Goal: Complete application form: Complete application form

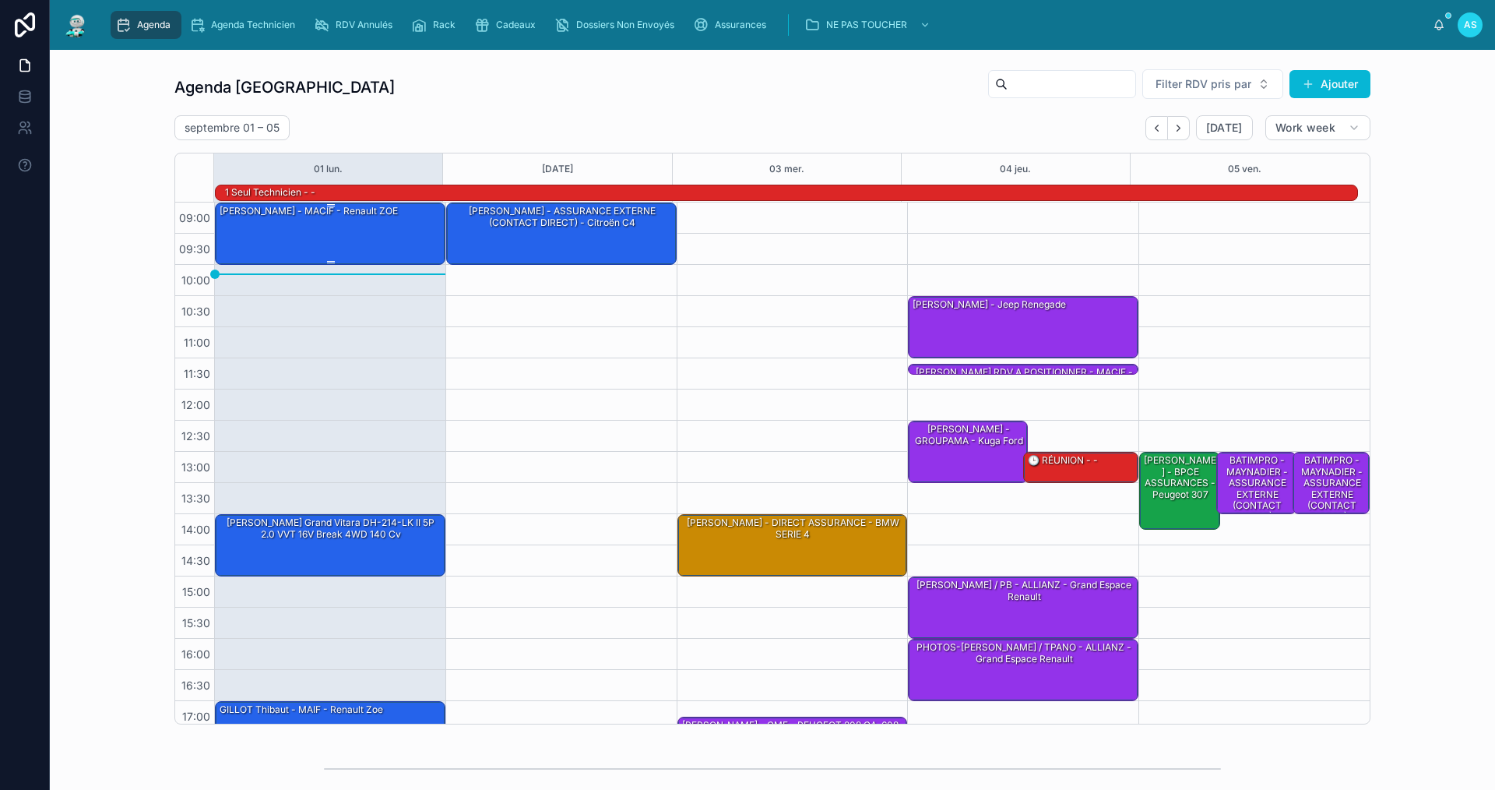
click at [389, 228] on div "[PERSON_NAME] - MACIF - Renault ZOE" at bounding box center [331, 232] width 226 height 59
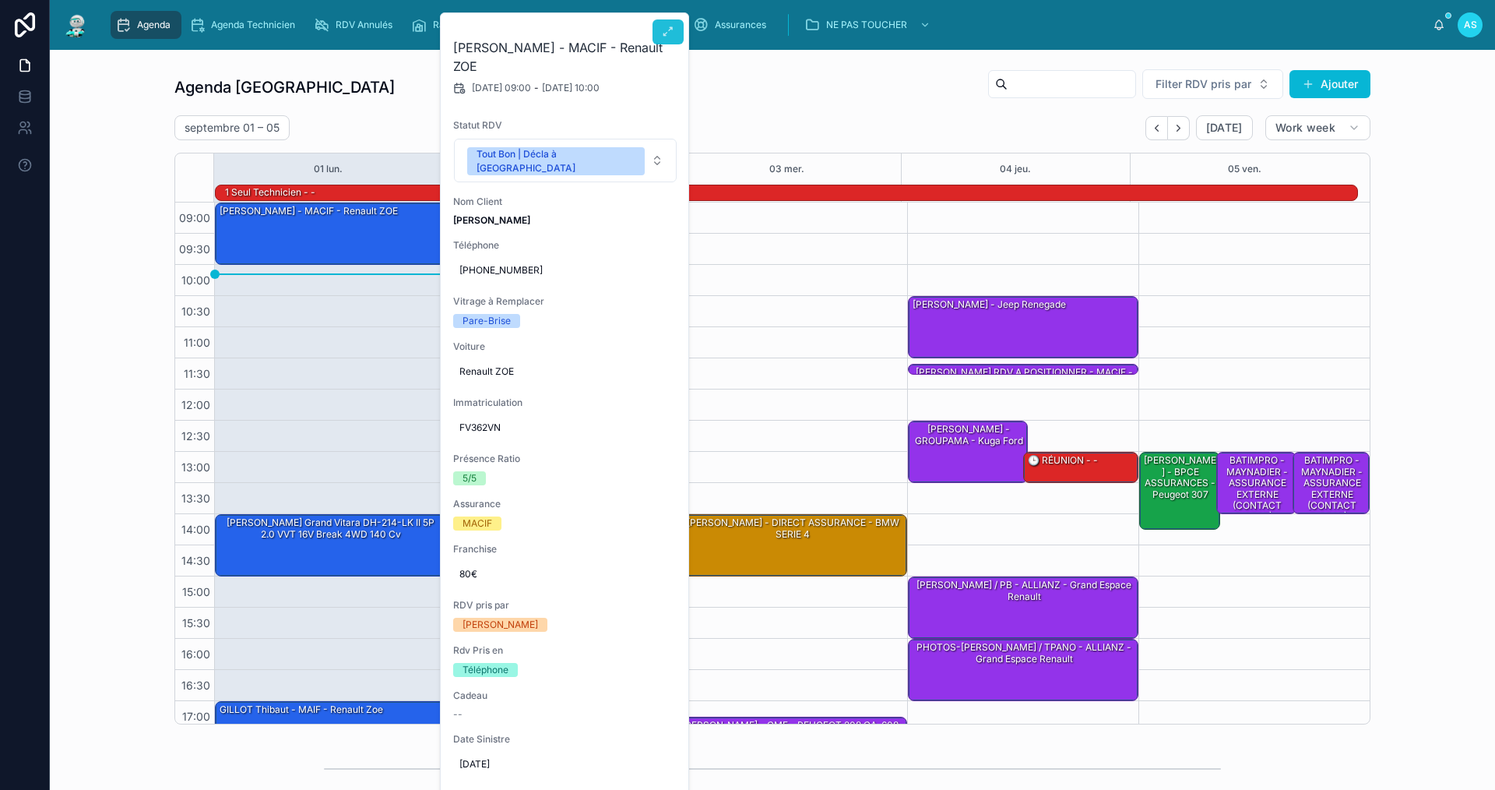
click at [669, 28] on icon at bounding box center [668, 32] width 12 height 12
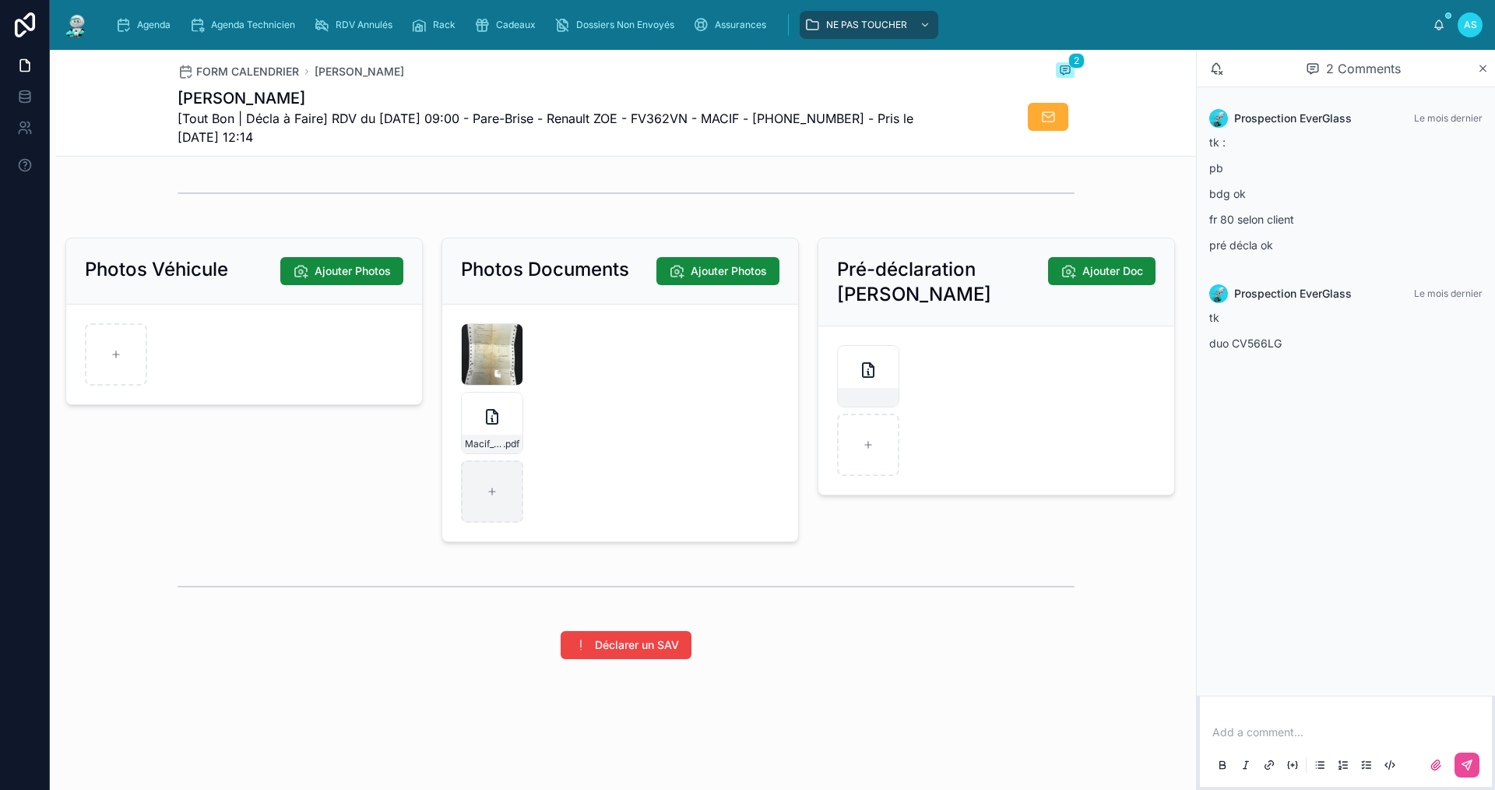
scroll to position [2078, 0]
click at [499, 489] on div at bounding box center [492, 491] width 62 height 62
click at [505, 520] on div at bounding box center [492, 491] width 62 height 62
type input "**********"
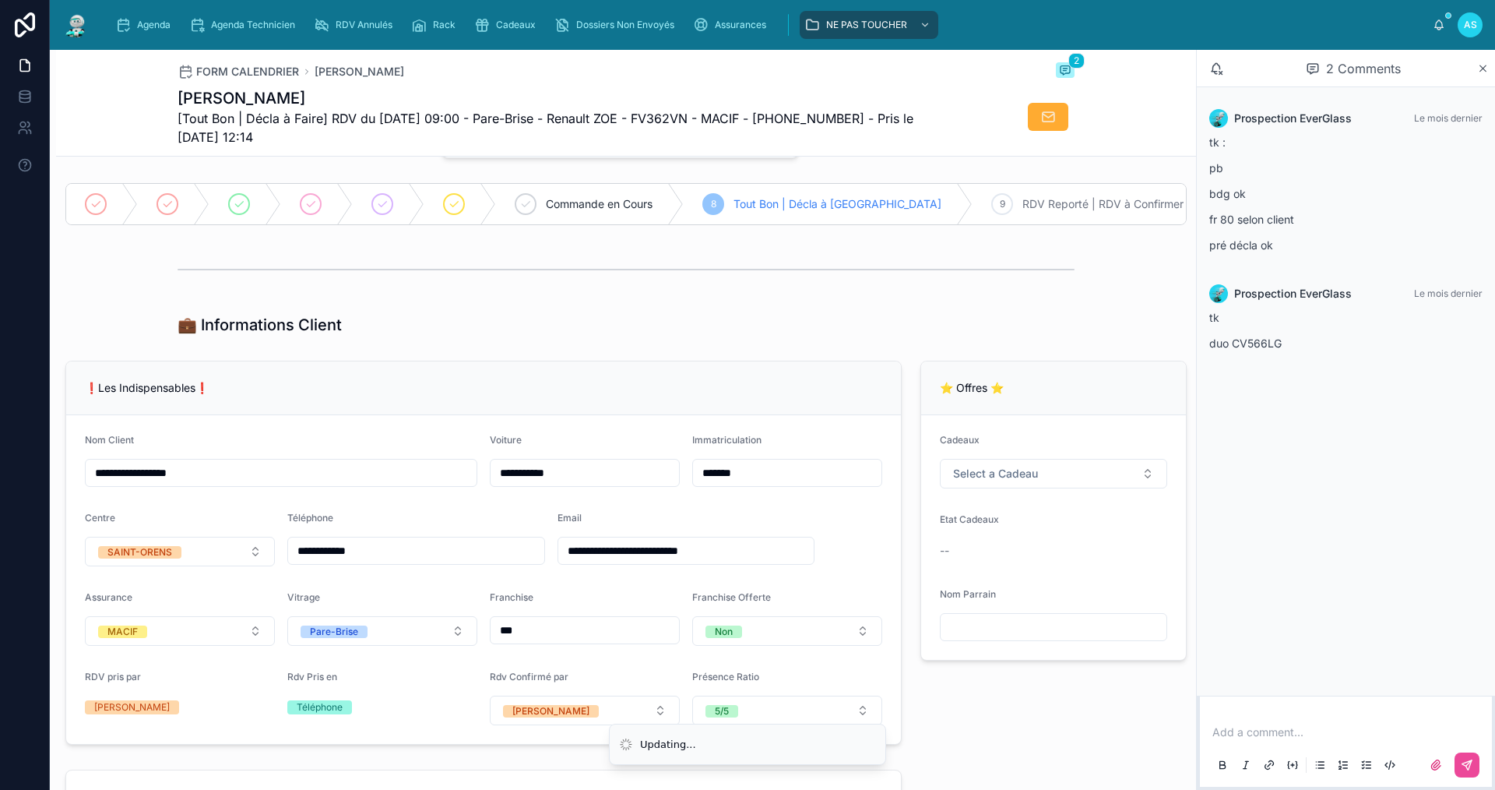
scroll to position [54, 0]
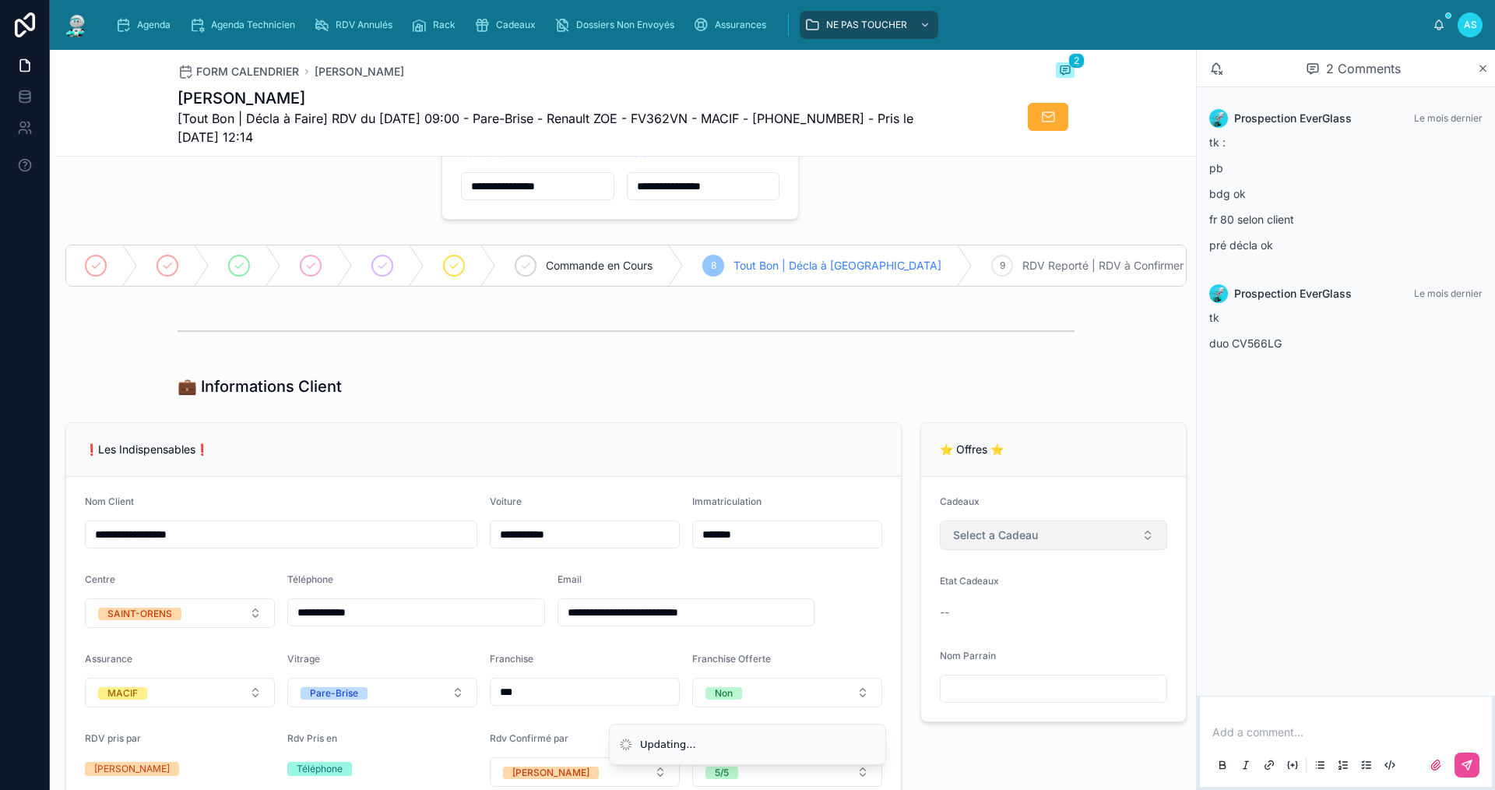
click at [1024, 549] on button "Select a Cadeau" at bounding box center [1053, 535] width 227 height 30
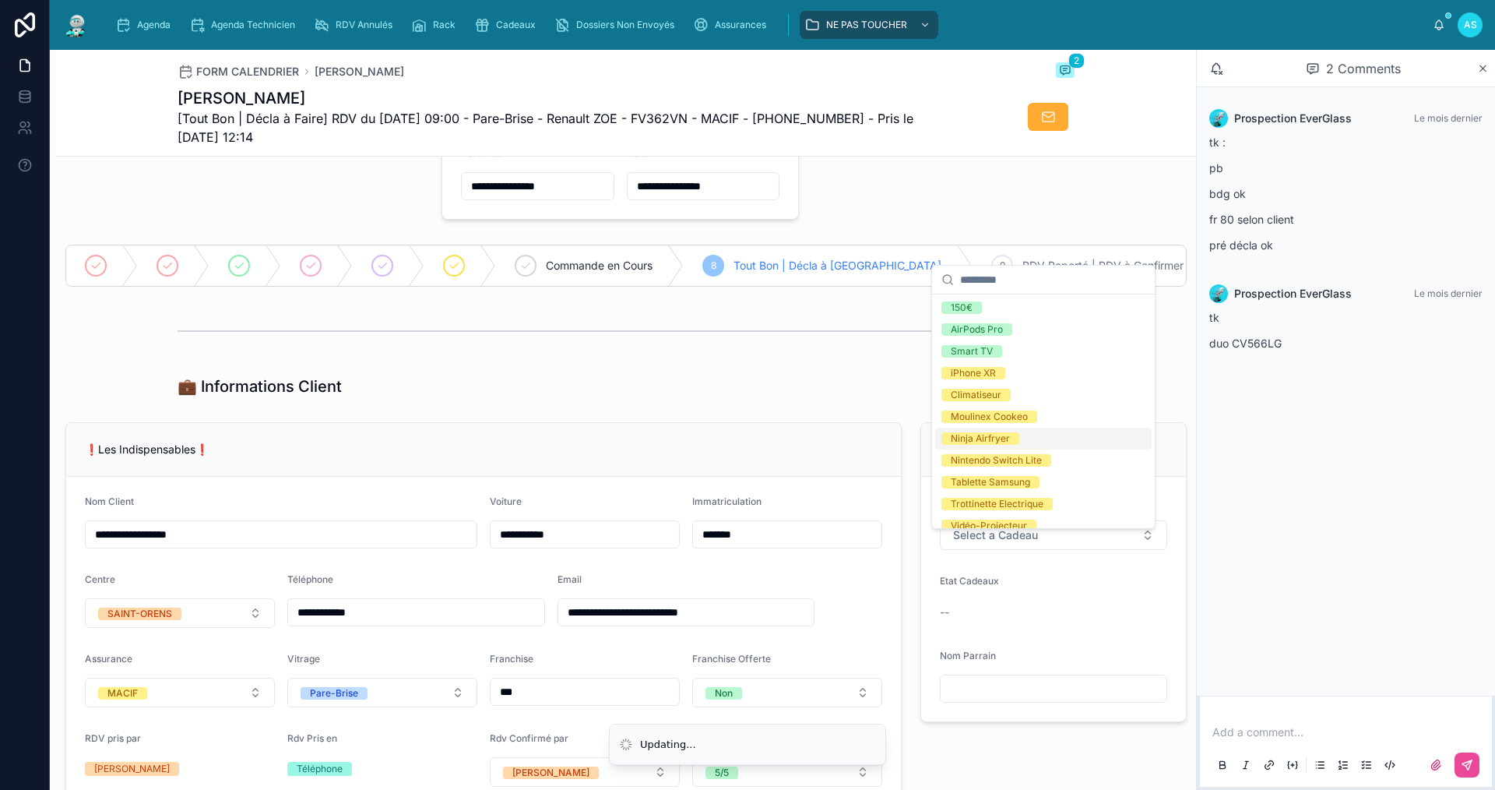
scroll to position [274, 0]
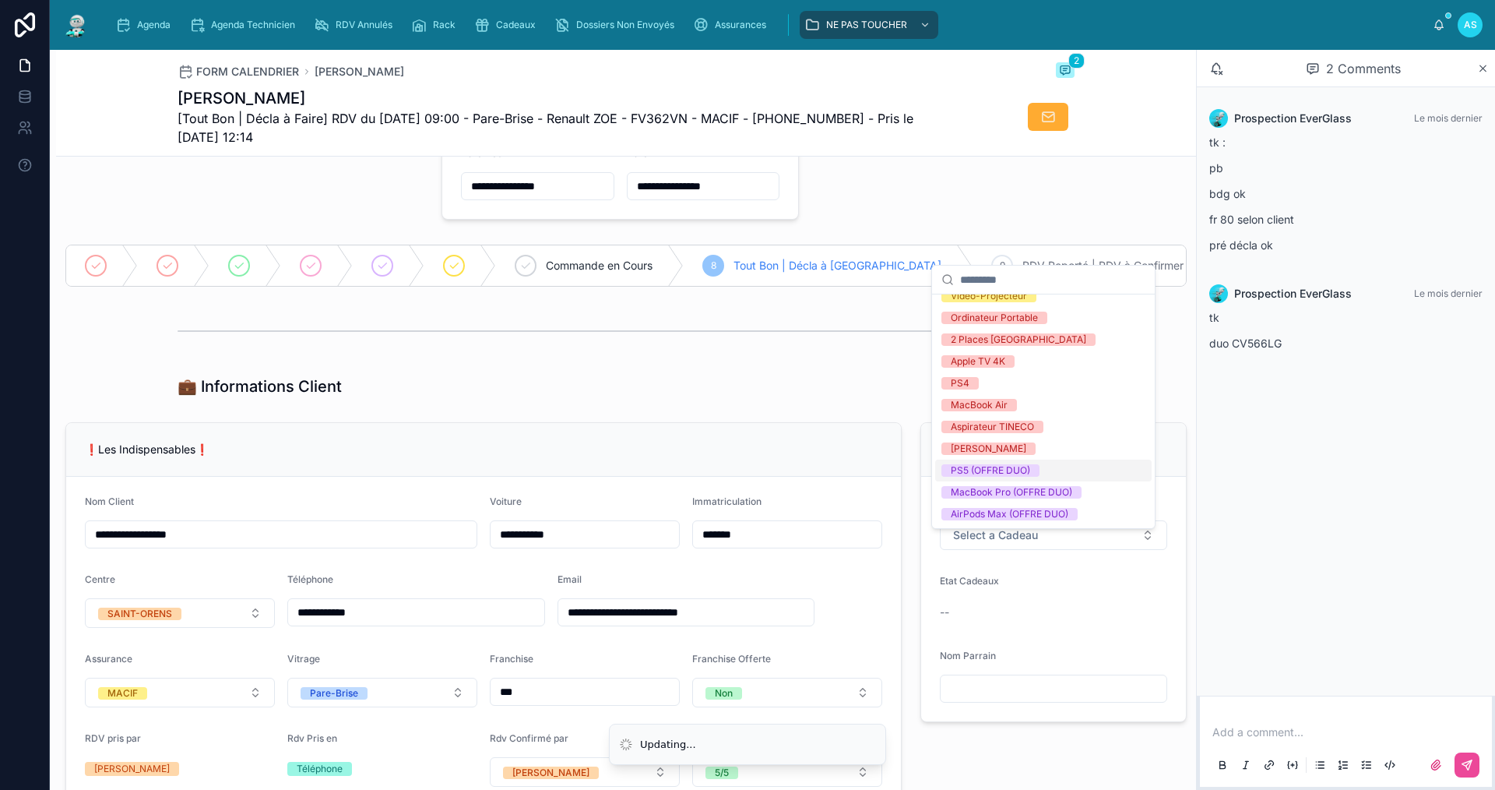
click at [992, 470] on div "PS5 (OFFRE DUO)" at bounding box center [990, 470] width 79 height 12
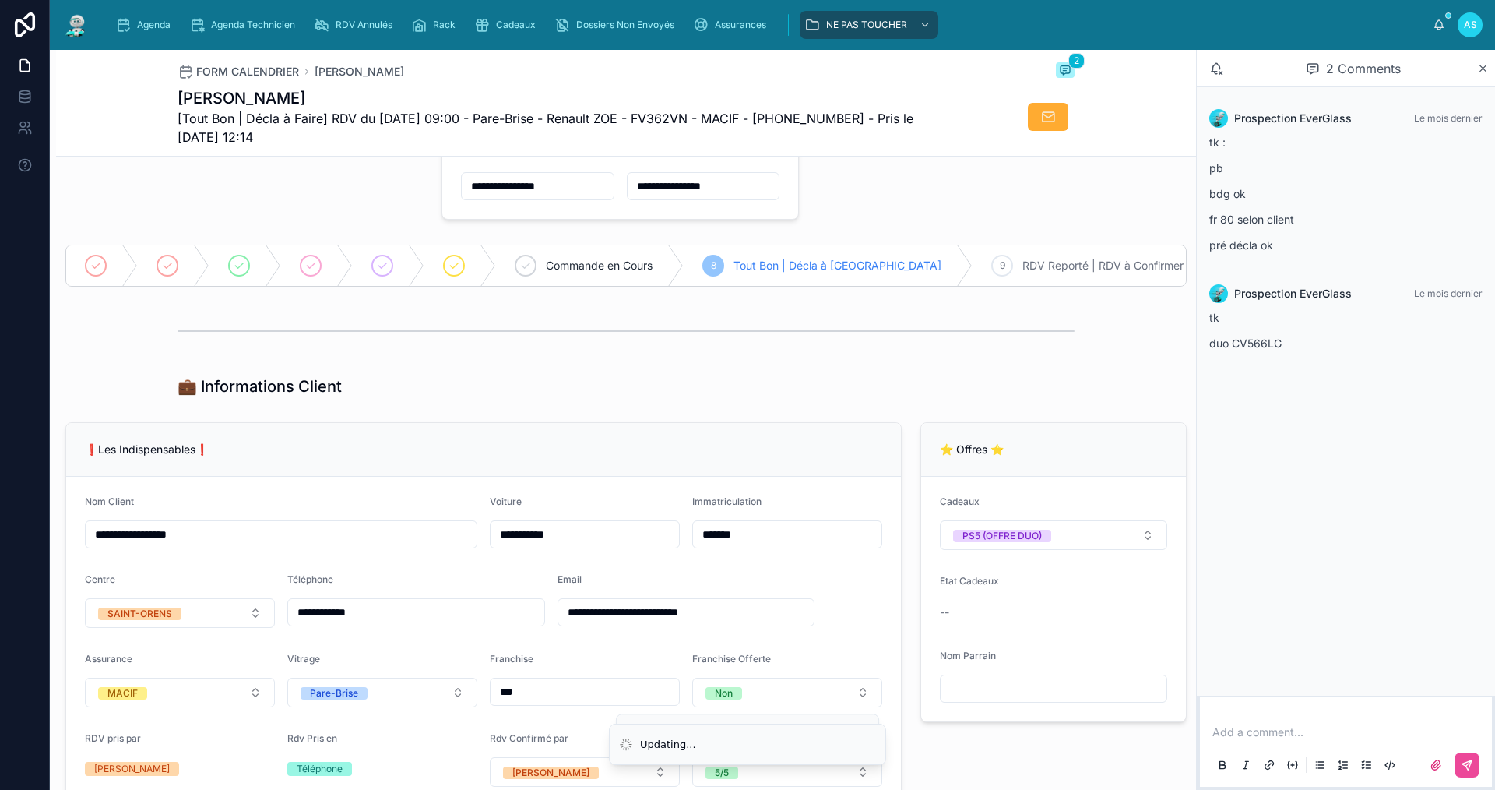
click at [868, 382] on div "💼 Informations Client" at bounding box center [626, 386] width 1140 height 34
drag, startPoint x: 320, startPoint y: 98, endPoint x: 161, endPoint y: 93, distance: 158.9
click at [161, 93] on div "FORM CALENDRIER [PERSON_NAME] 2 [PERSON_NAME] [Tout Bon | Décla à Faire] RDV du…" at bounding box center [626, 103] width 1140 height 107
copy h1 "[PERSON_NAME]"
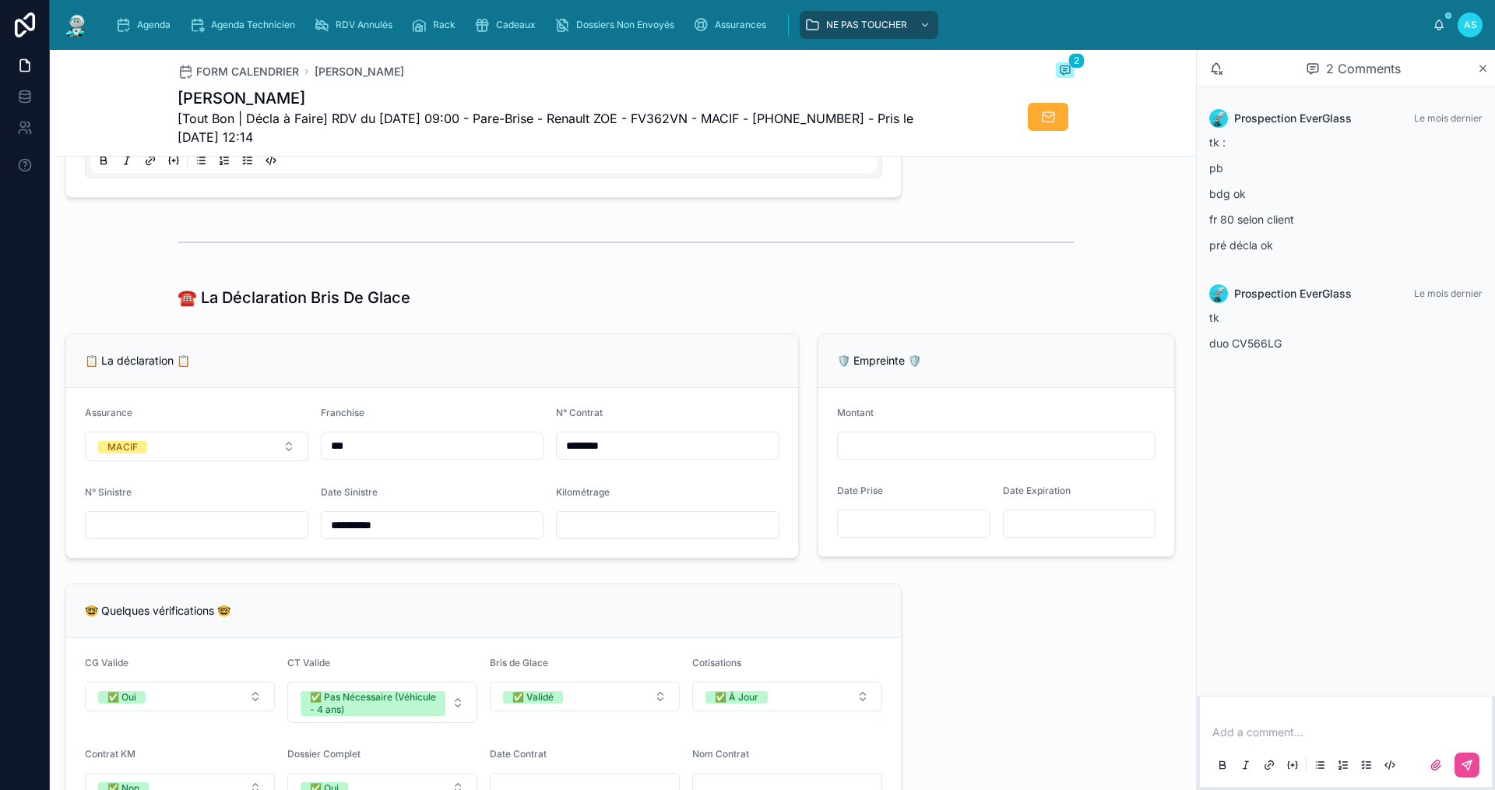
scroll to position [910, 0]
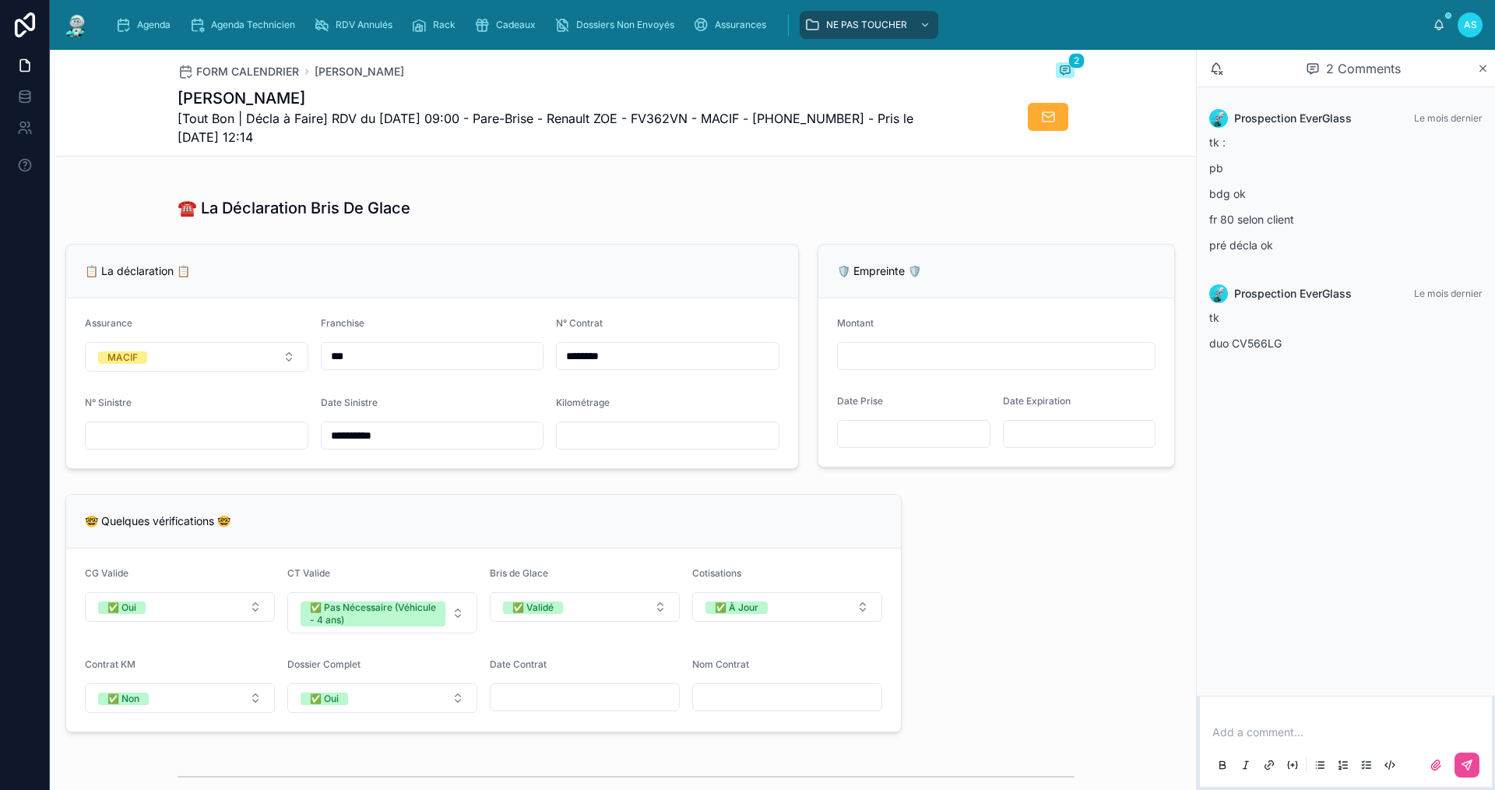
click at [208, 438] on input "text" at bounding box center [197, 435] width 222 height 22
type input "**********"
click at [626, 509] on div "🤓 Quelques vérifications 🤓" at bounding box center [483, 521] width 835 height 54
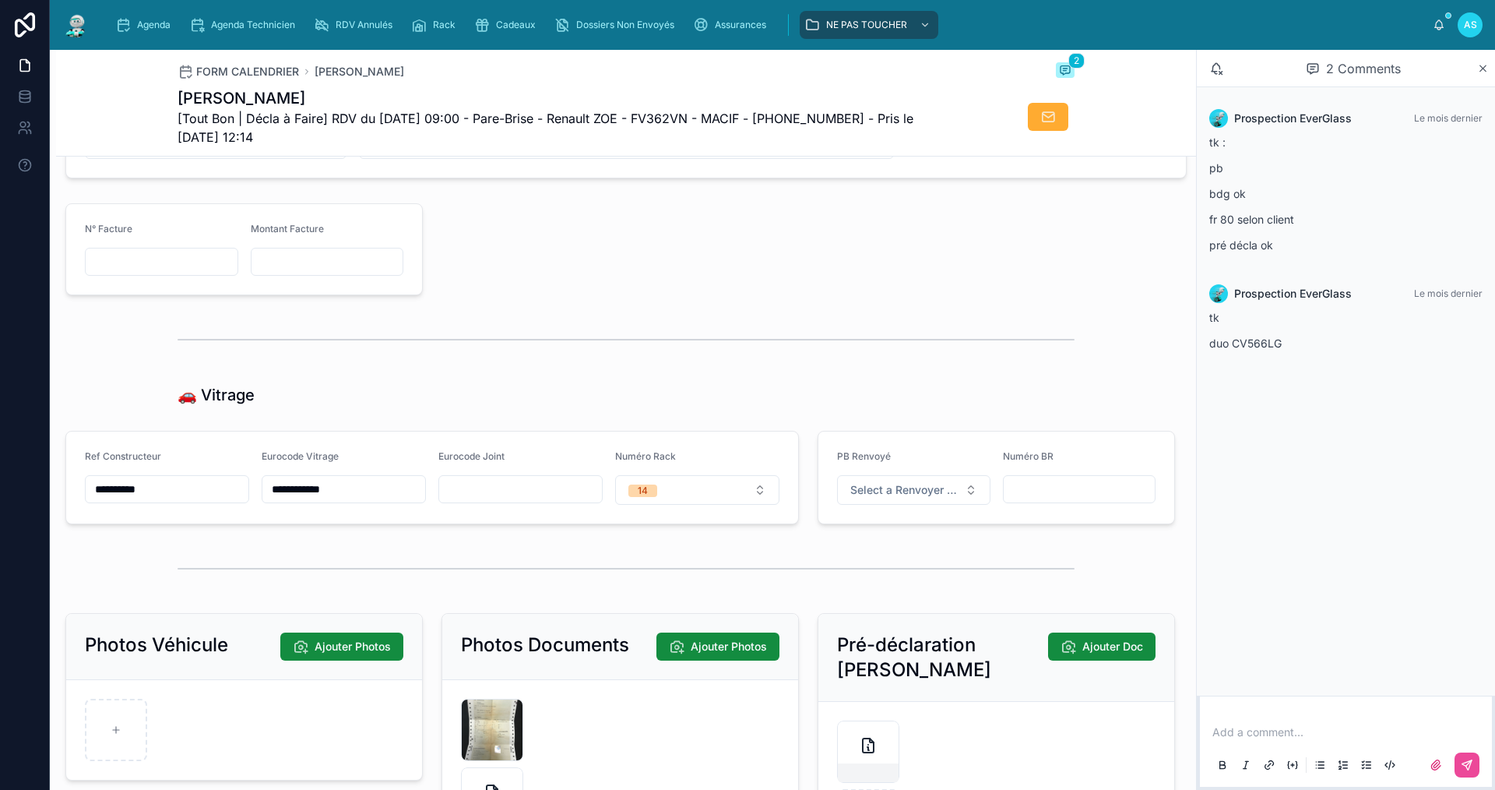
scroll to position [1923, 0]
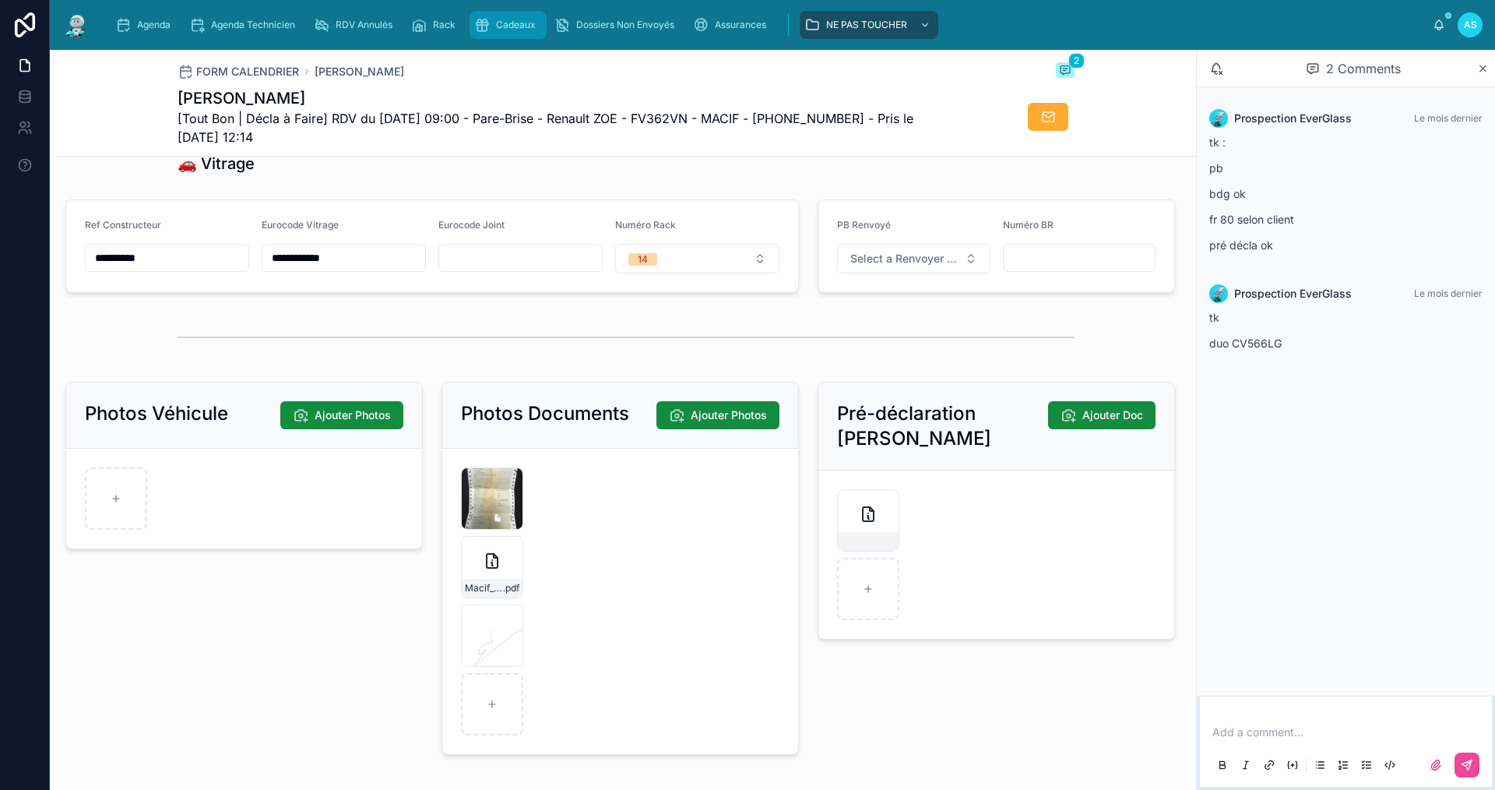
click at [504, 31] on div "Cadeaux" at bounding box center [508, 24] width 68 height 25
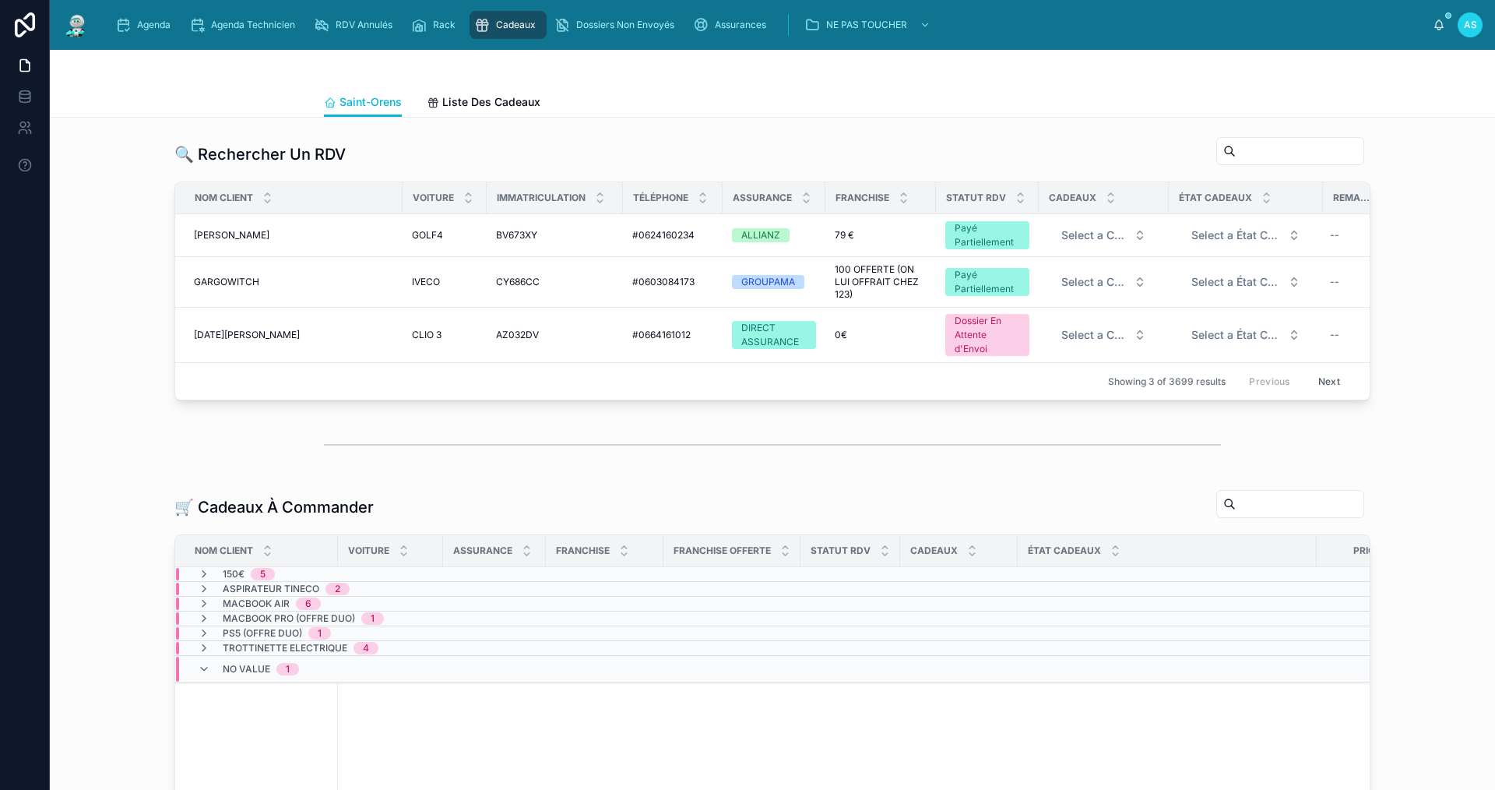
click at [1240, 156] on input "text" at bounding box center [1300, 151] width 128 height 22
paste input "**********"
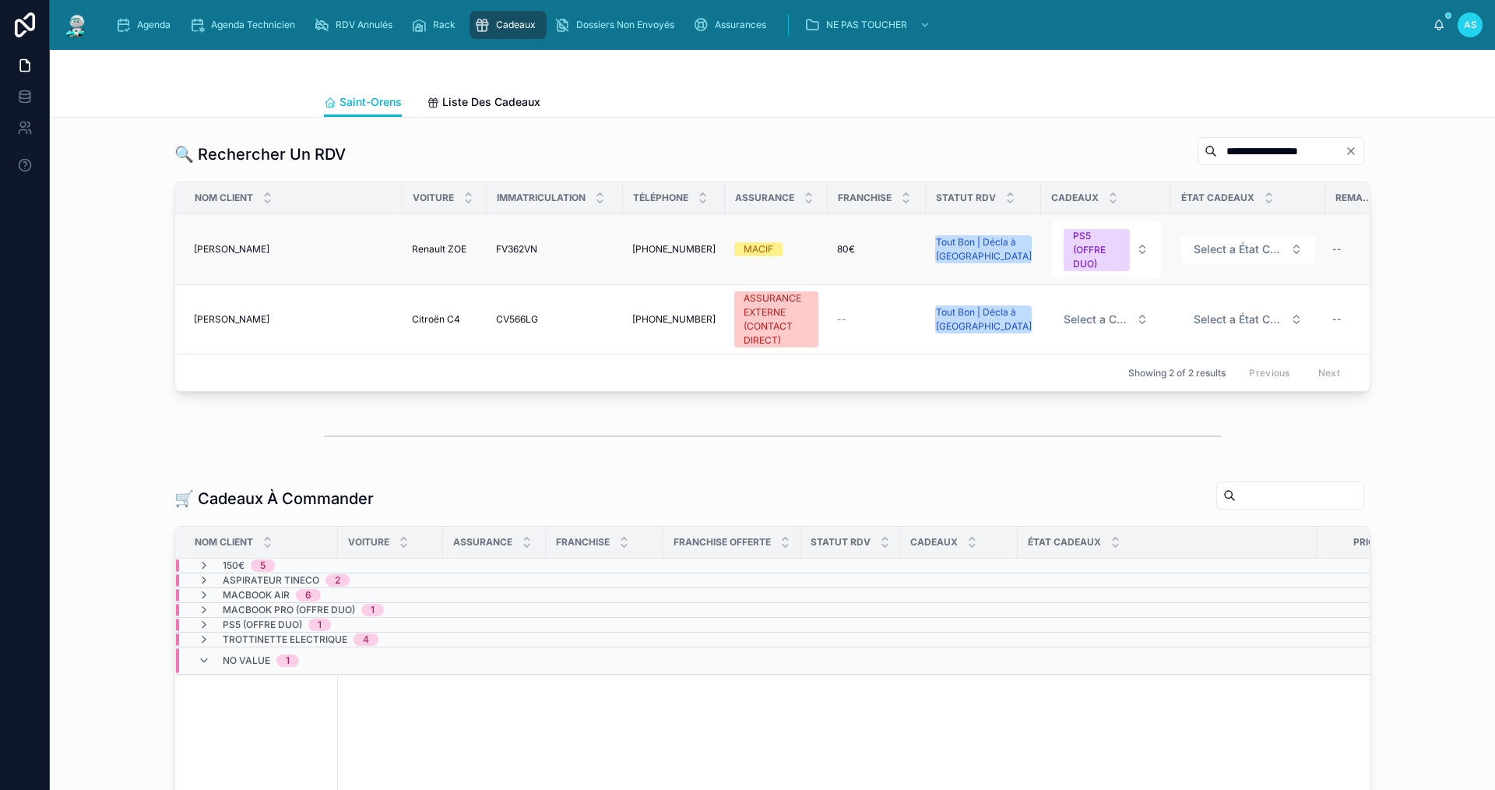
type input "**********"
click at [428, 245] on span "Renault ZOE" at bounding box center [439, 249] width 55 height 12
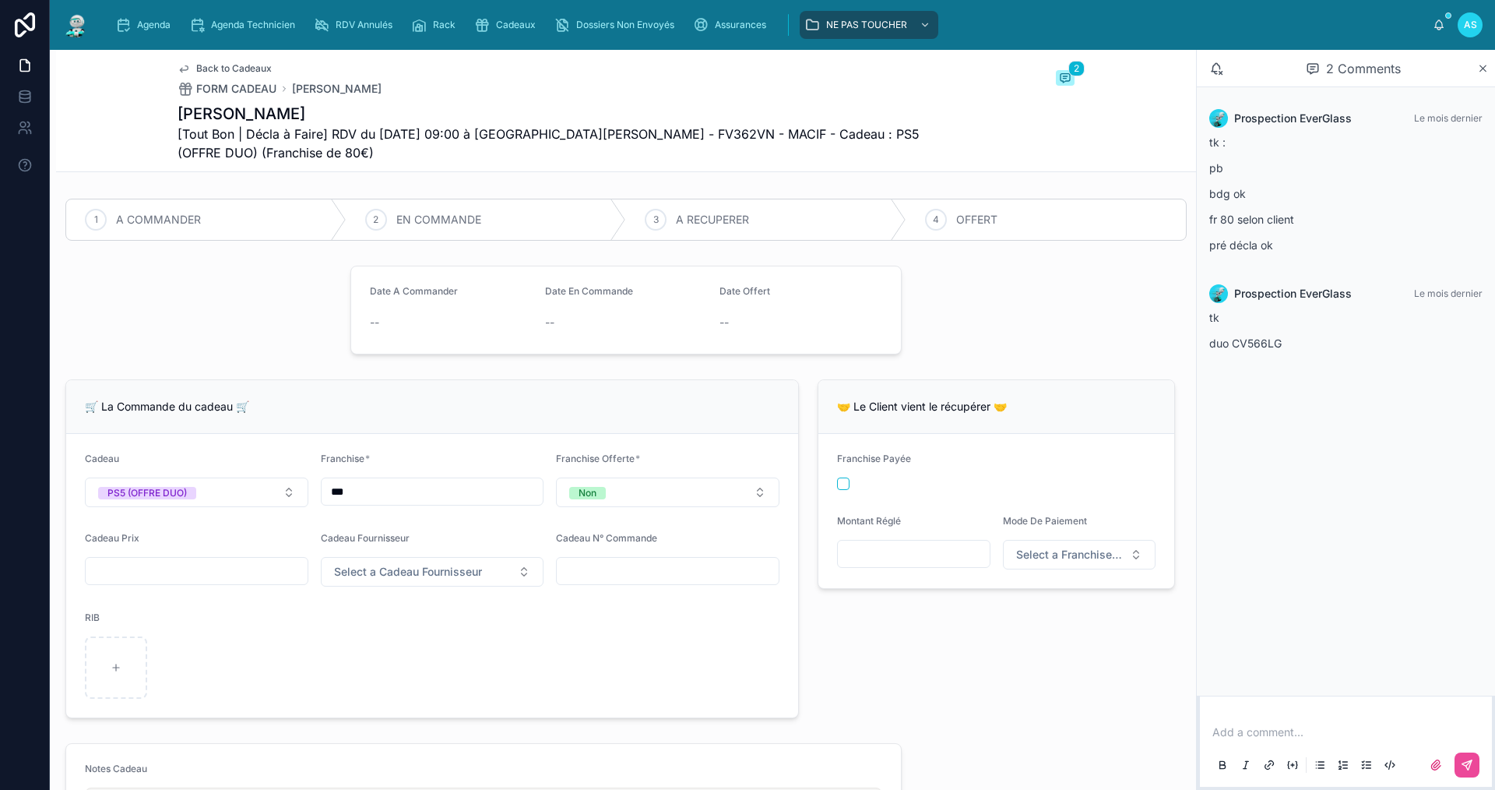
scroll to position [389, 0]
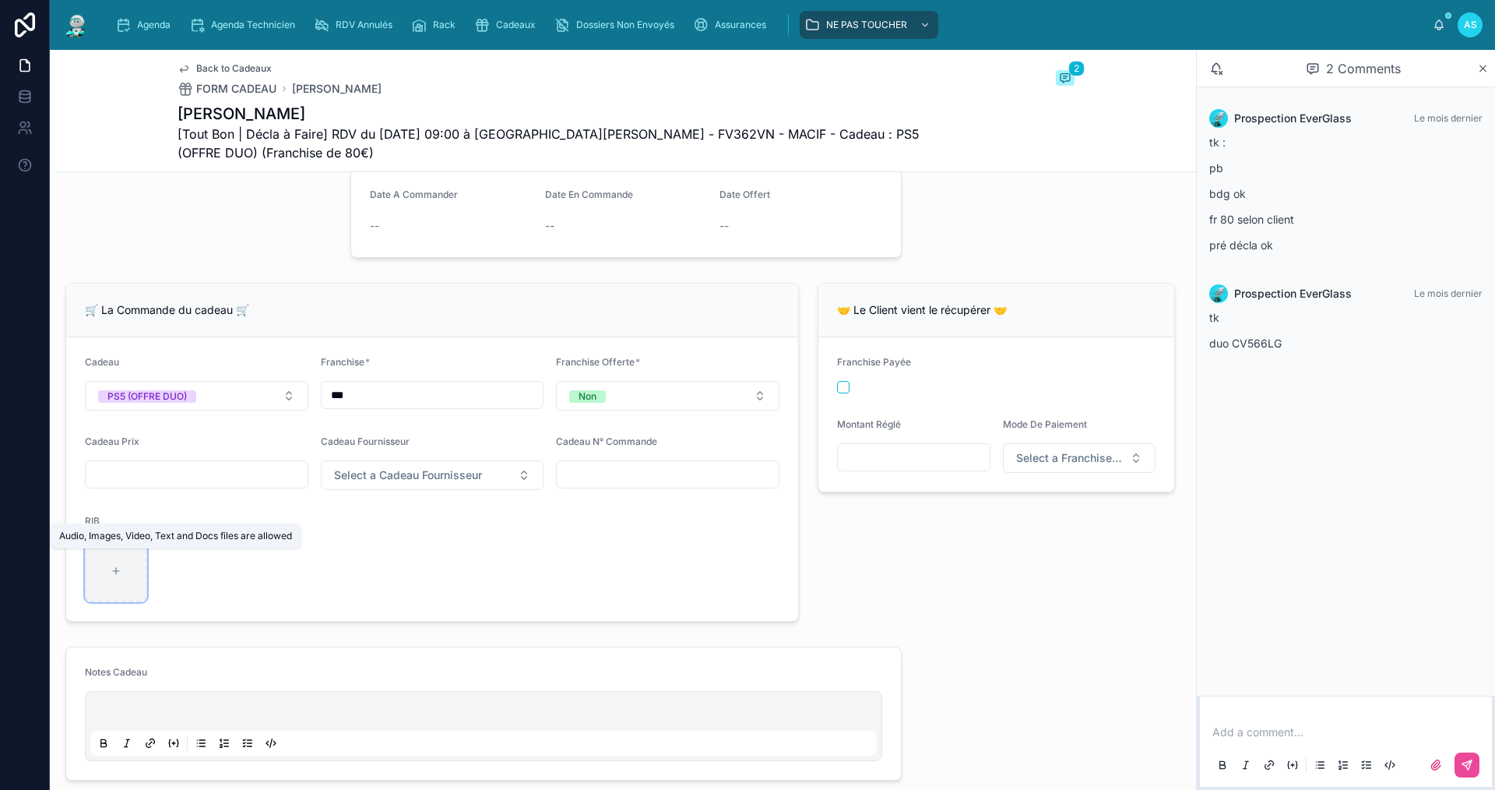
click at [100, 568] on div at bounding box center [116, 571] width 62 height 62
type input "**********"
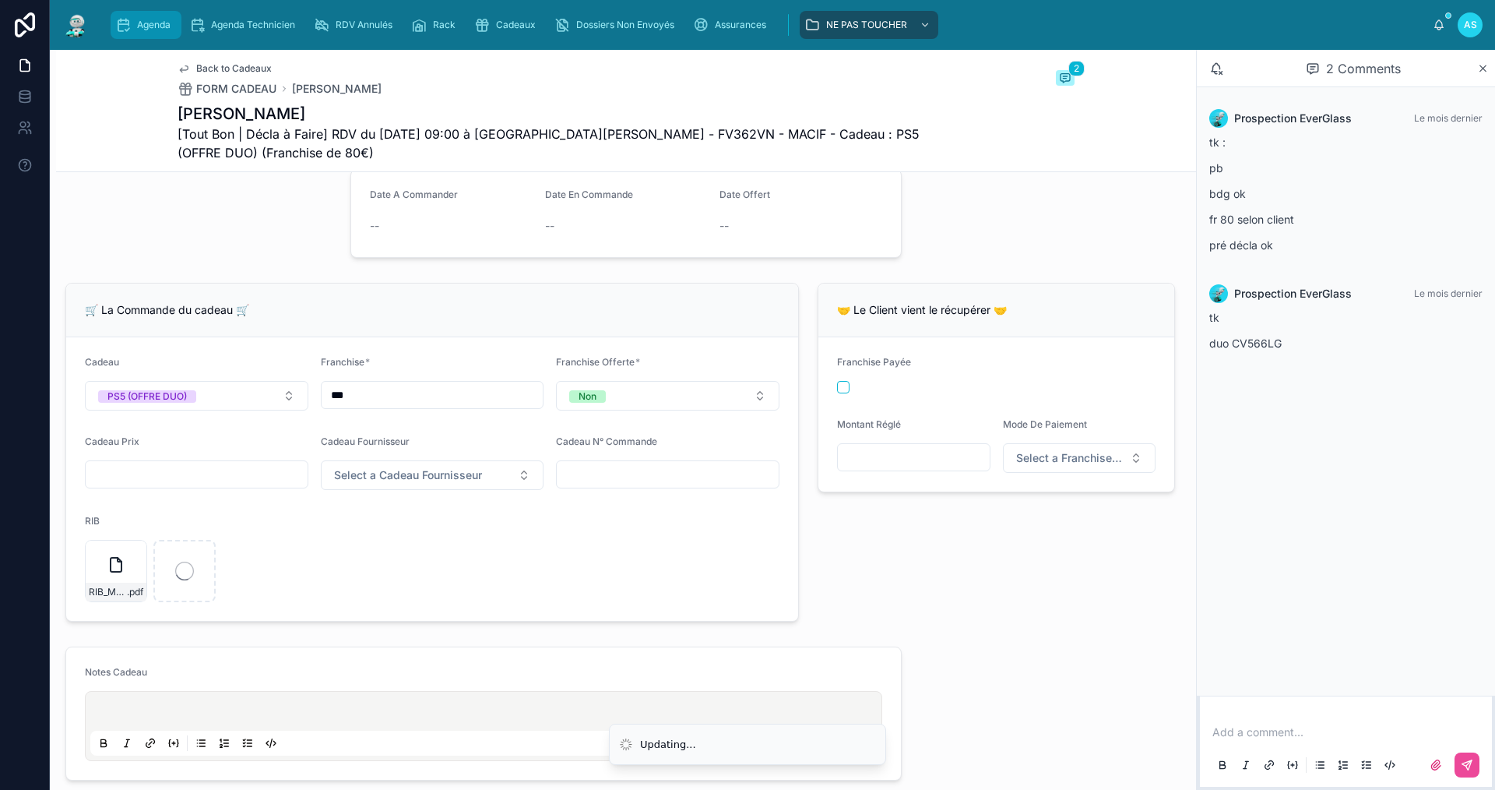
click at [159, 21] on span "Agenda" at bounding box center [153, 25] width 33 height 12
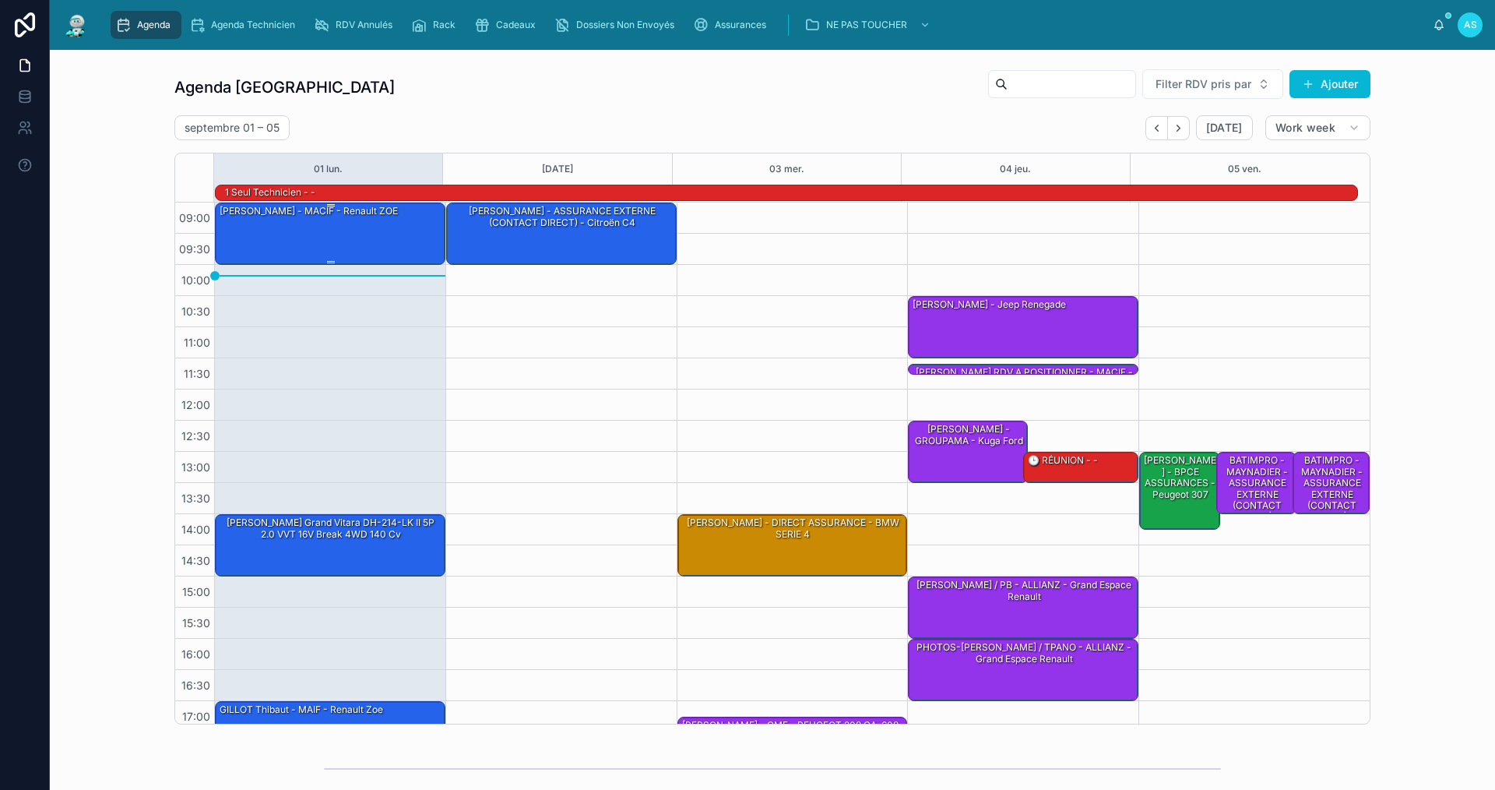
click at [310, 240] on div "[PERSON_NAME] - MACIF - Renault ZOE" at bounding box center [331, 232] width 226 height 59
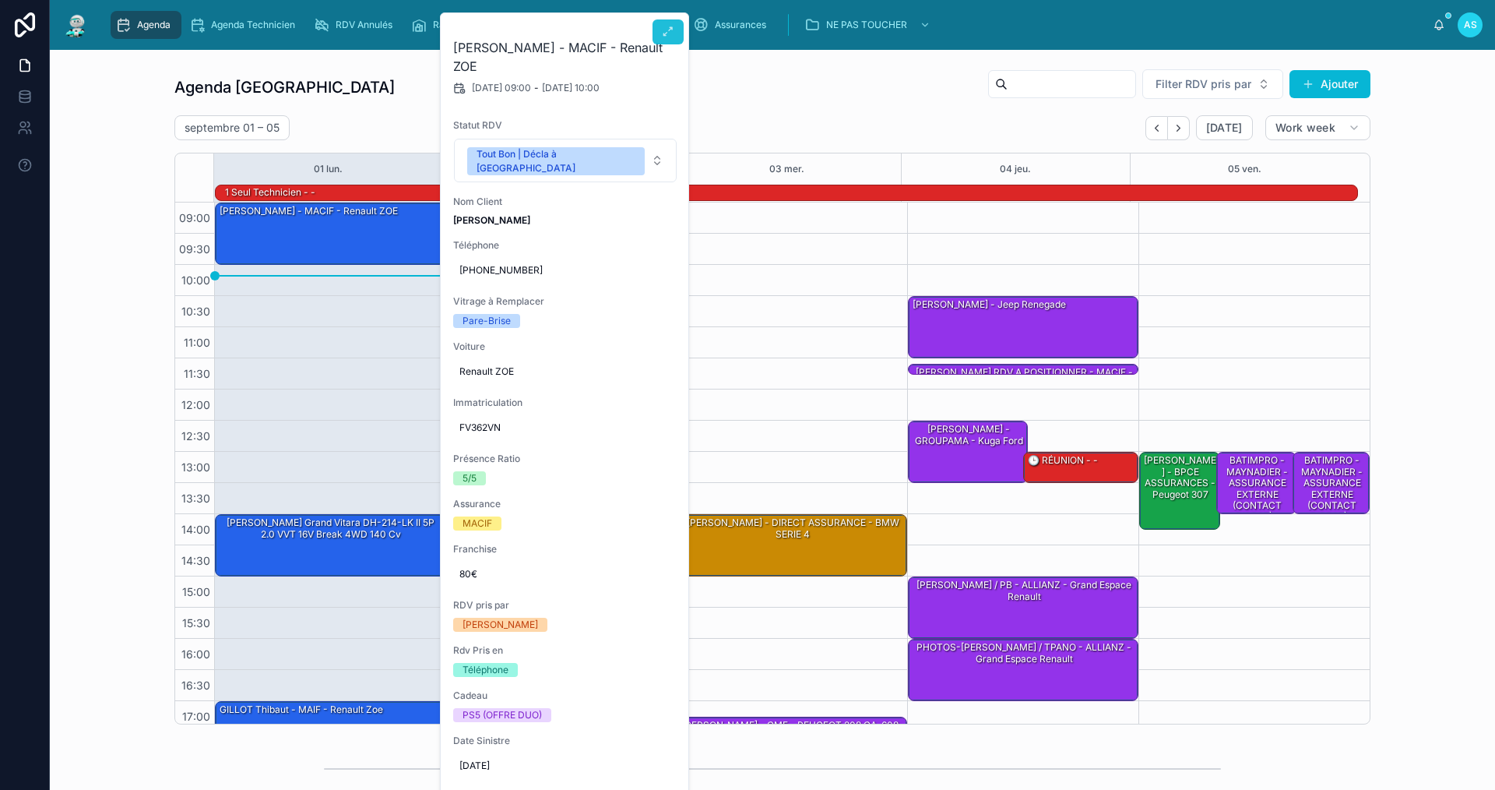
click at [663, 39] on button at bounding box center [668, 31] width 31 height 25
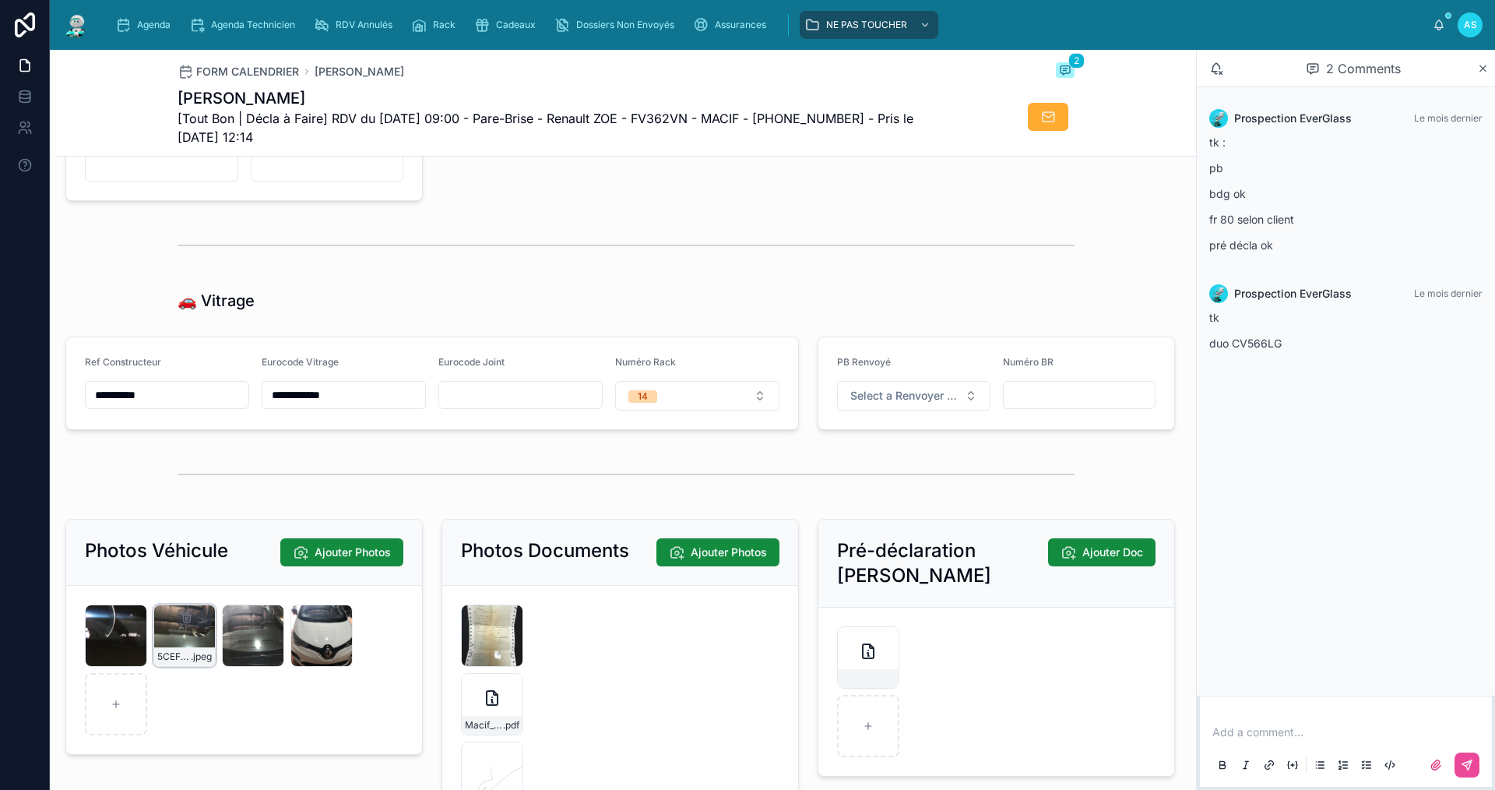
scroll to position [1758, 0]
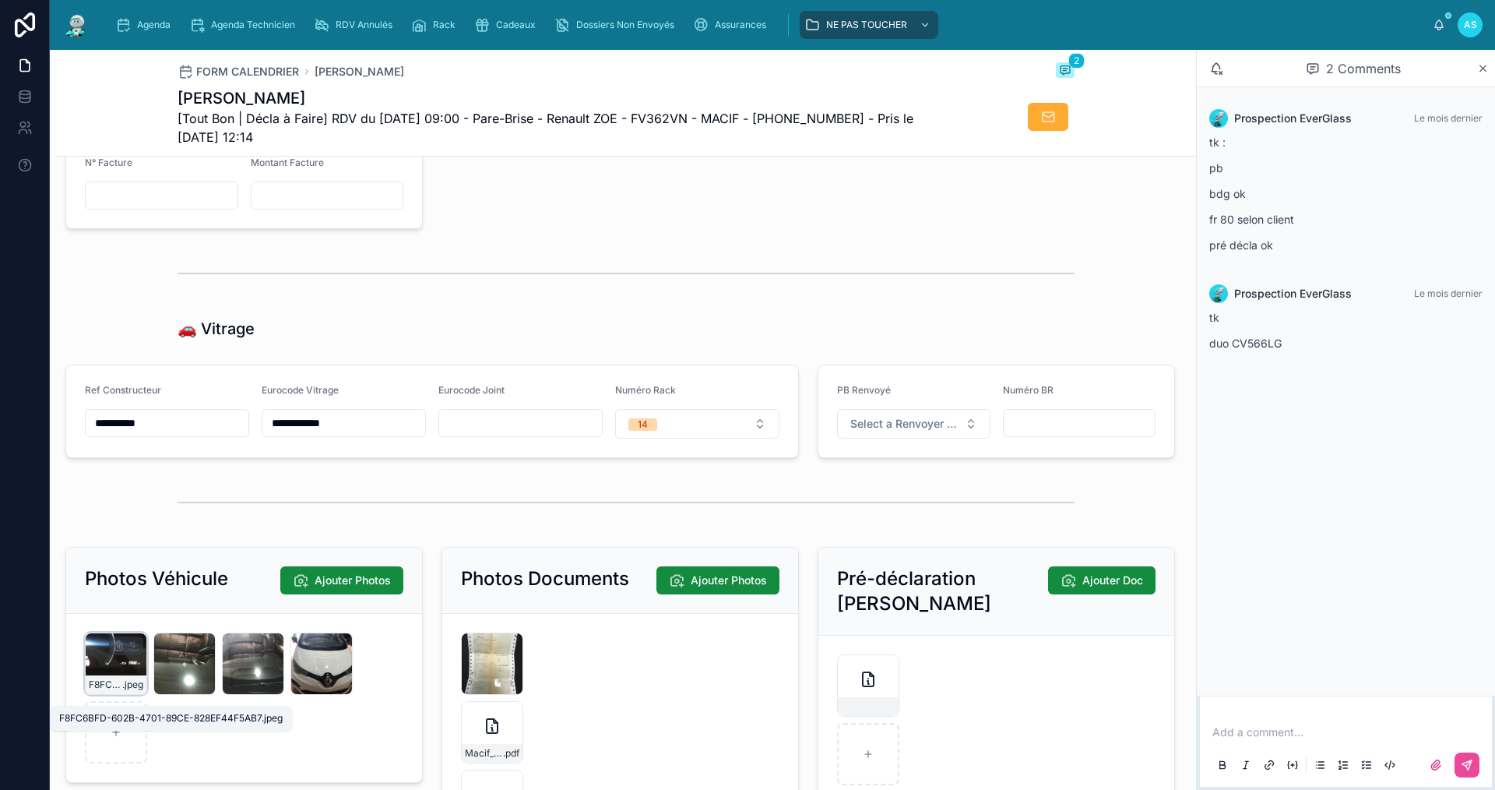
click at [120, 687] on div "F8FC6BFD-602B-4701-89CE-828EF44F5AB7 .jpeg" at bounding box center [116, 684] width 61 height 19
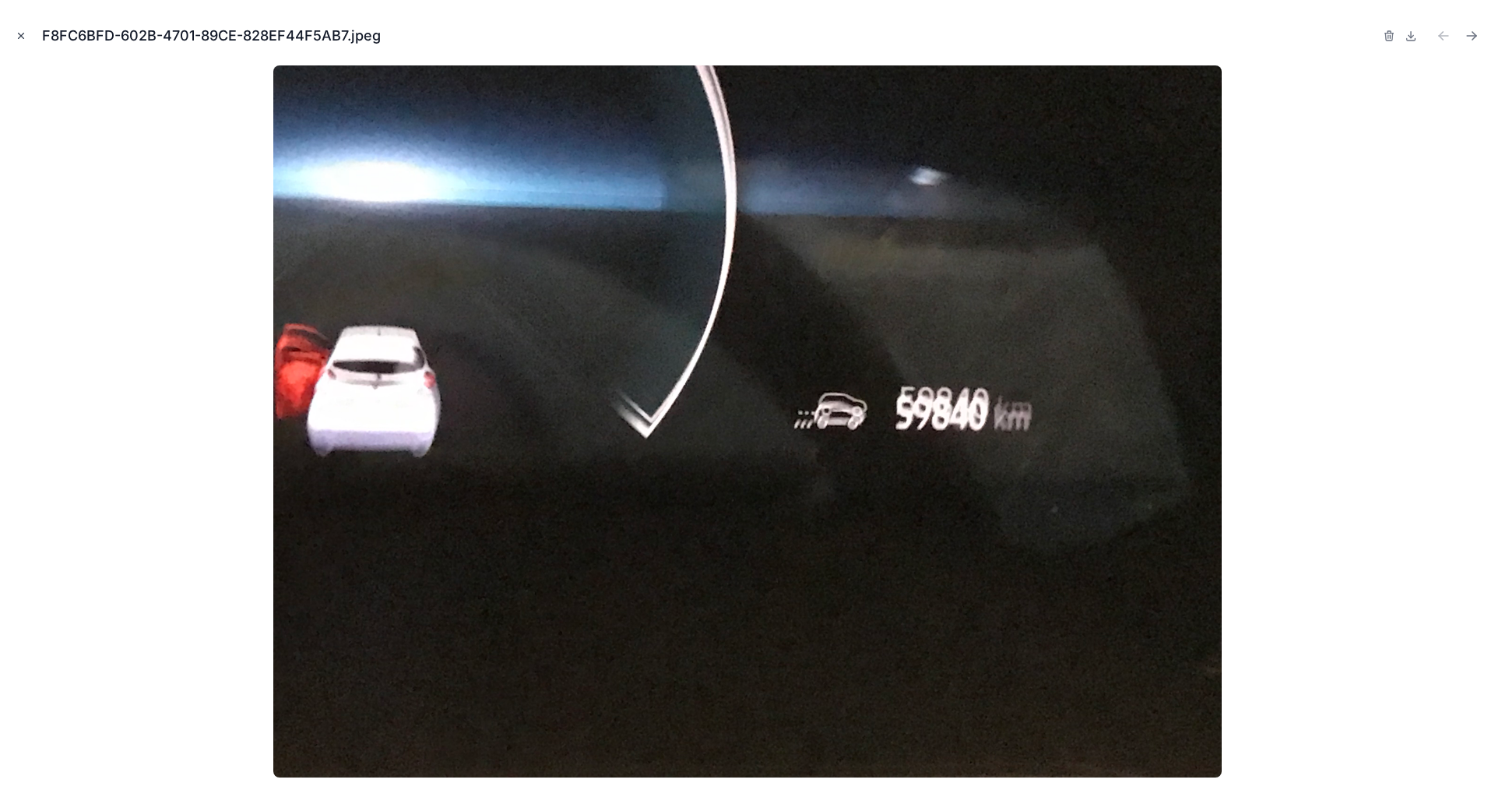
click at [24, 31] on icon "Close modal" at bounding box center [21, 35] width 11 height 11
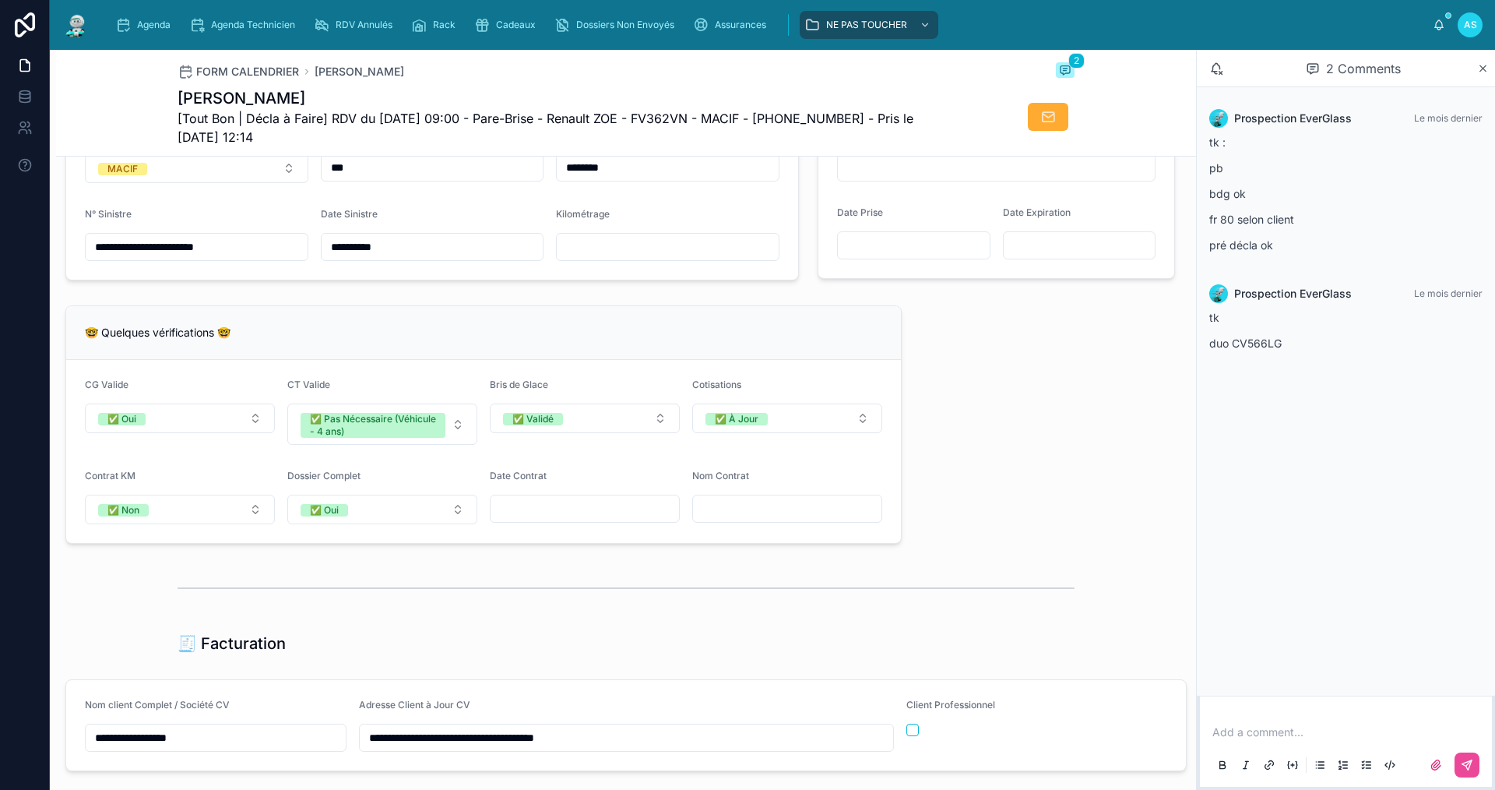
scroll to position [901, 0]
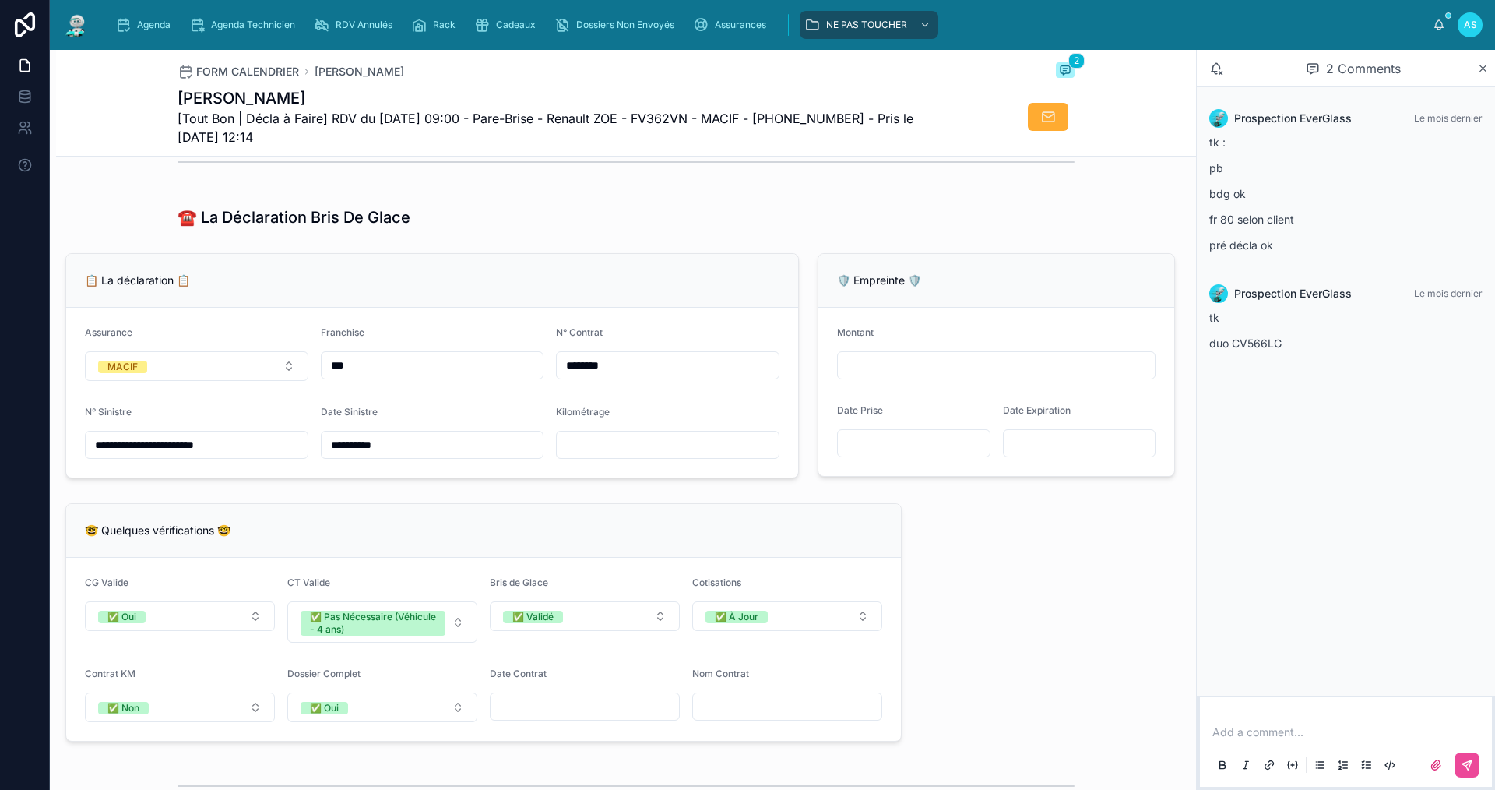
click at [600, 456] on input "text" at bounding box center [668, 445] width 222 height 22
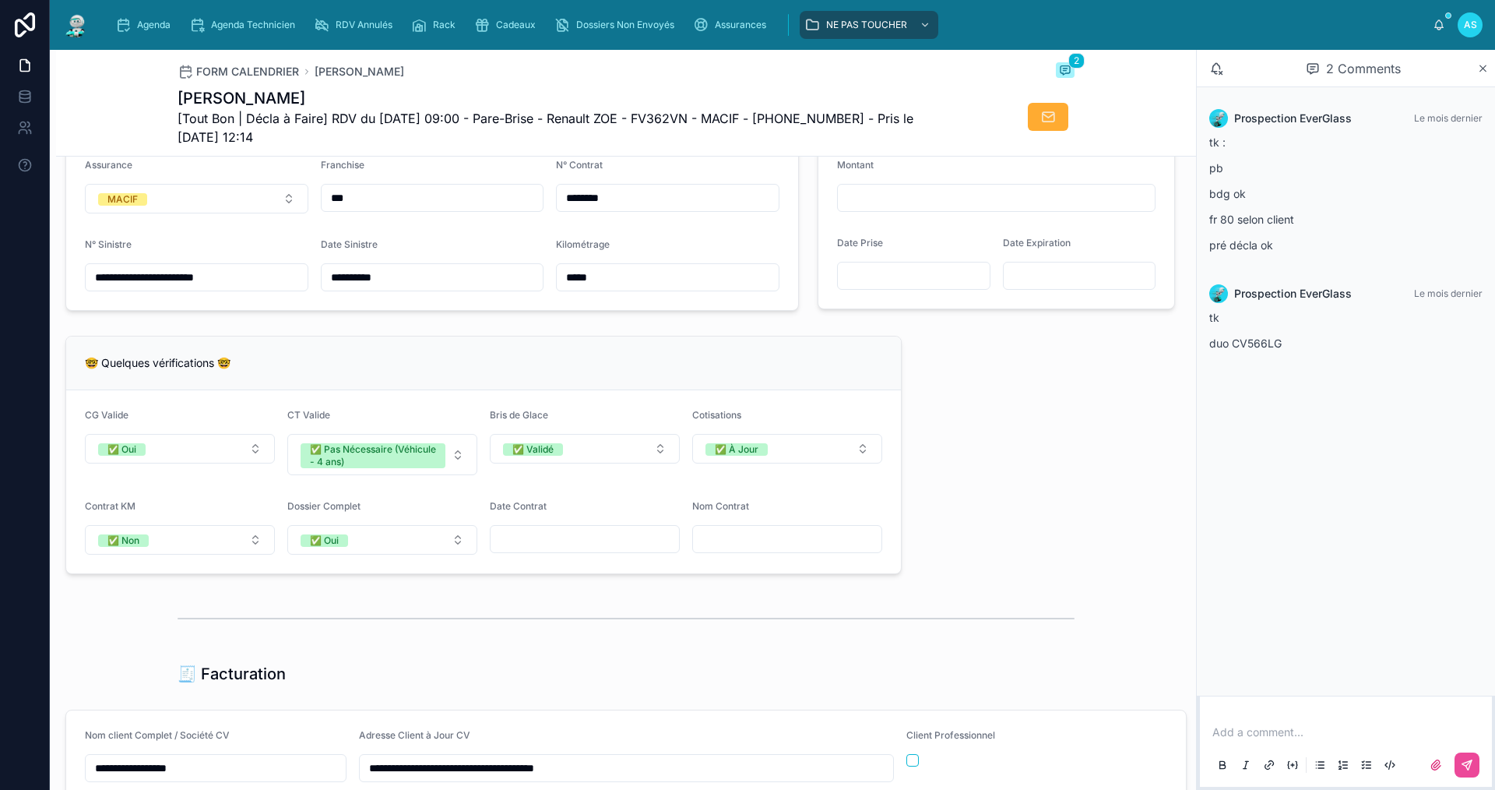
scroll to position [979, 0]
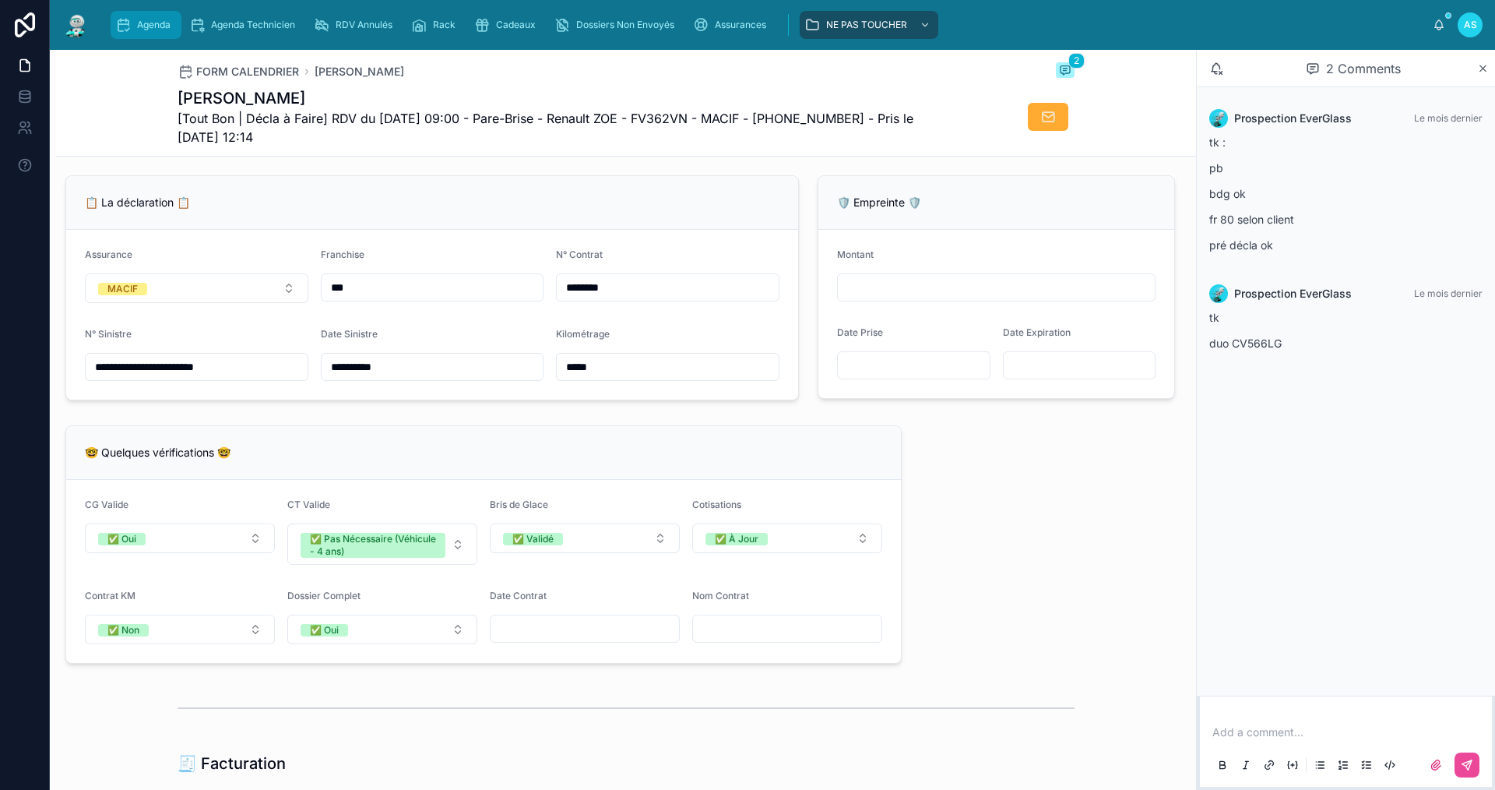
type input "*****"
click at [147, 31] on div "Agenda" at bounding box center [146, 24] width 62 height 25
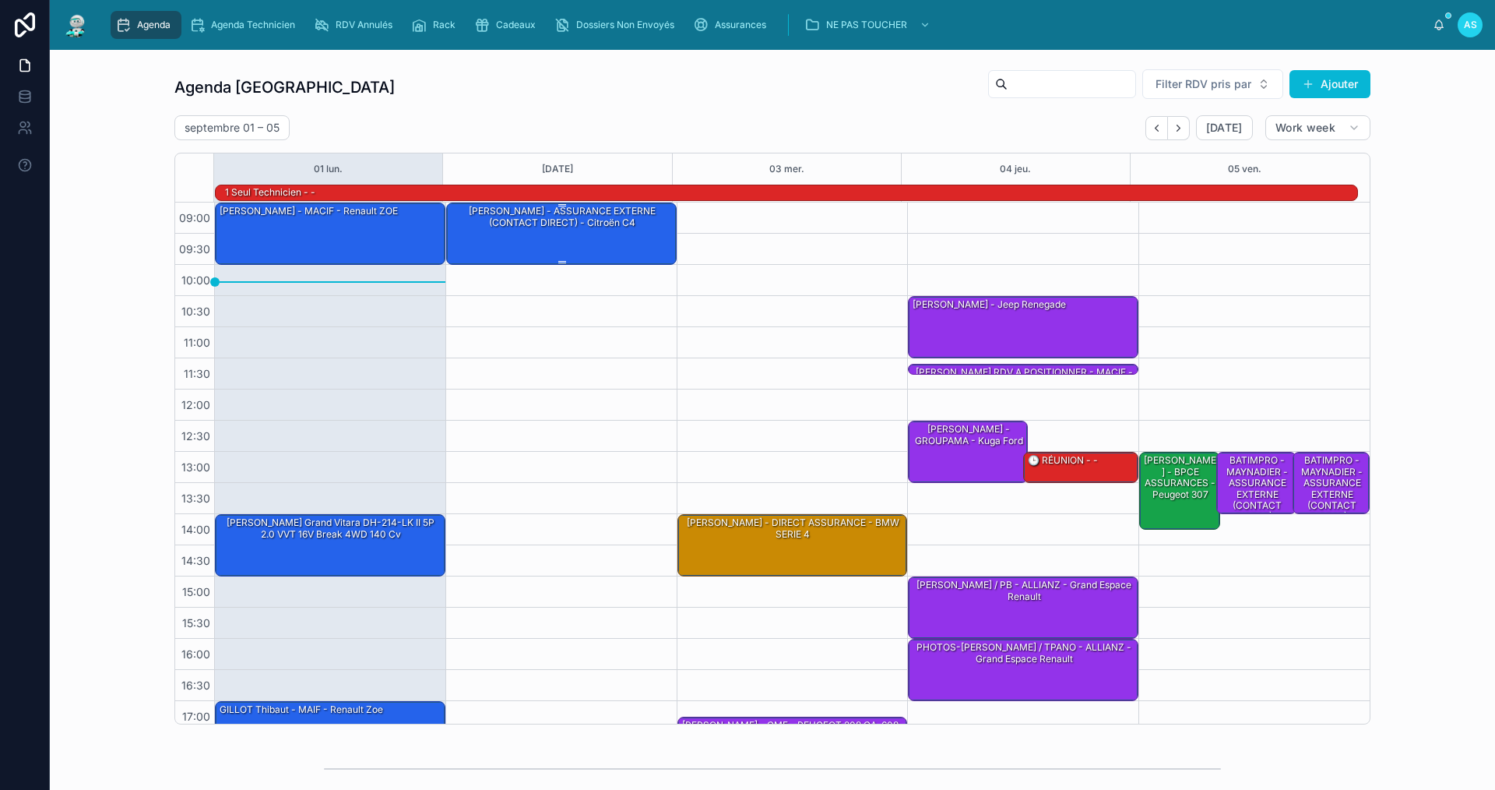
click at [660, 227] on div "[PERSON_NAME] - ASSURANCE EXTERNE (CONTACT DIRECT) - Citroën C4" at bounding box center [562, 217] width 226 height 26
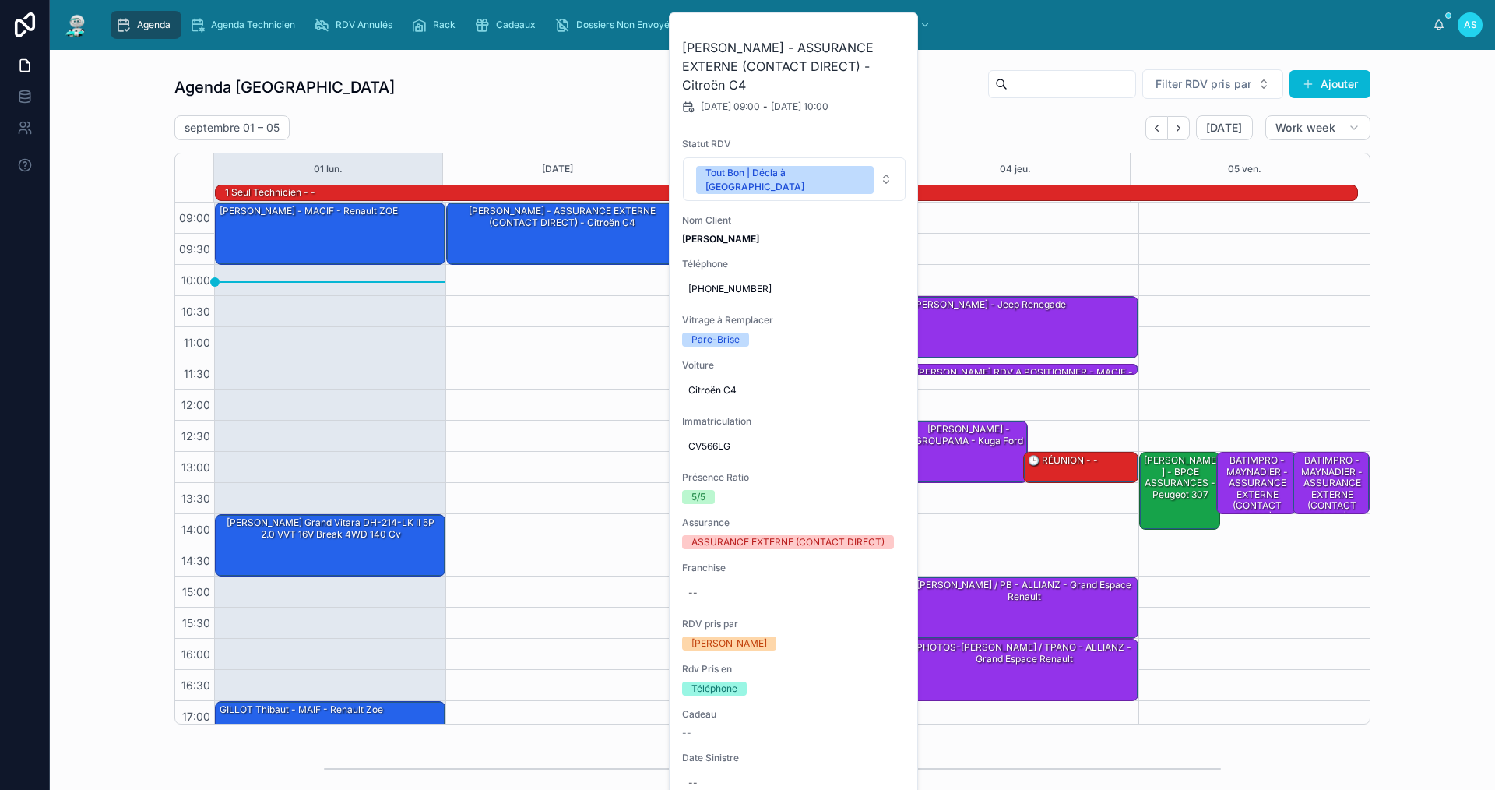
click at [601, 111] on div "Agenda Saint-Orens Filter RDV pris par Ajouter [DATE] – [DATE] [DATE] Work week…" at bounding box center [772, 397] width 1196 height 656
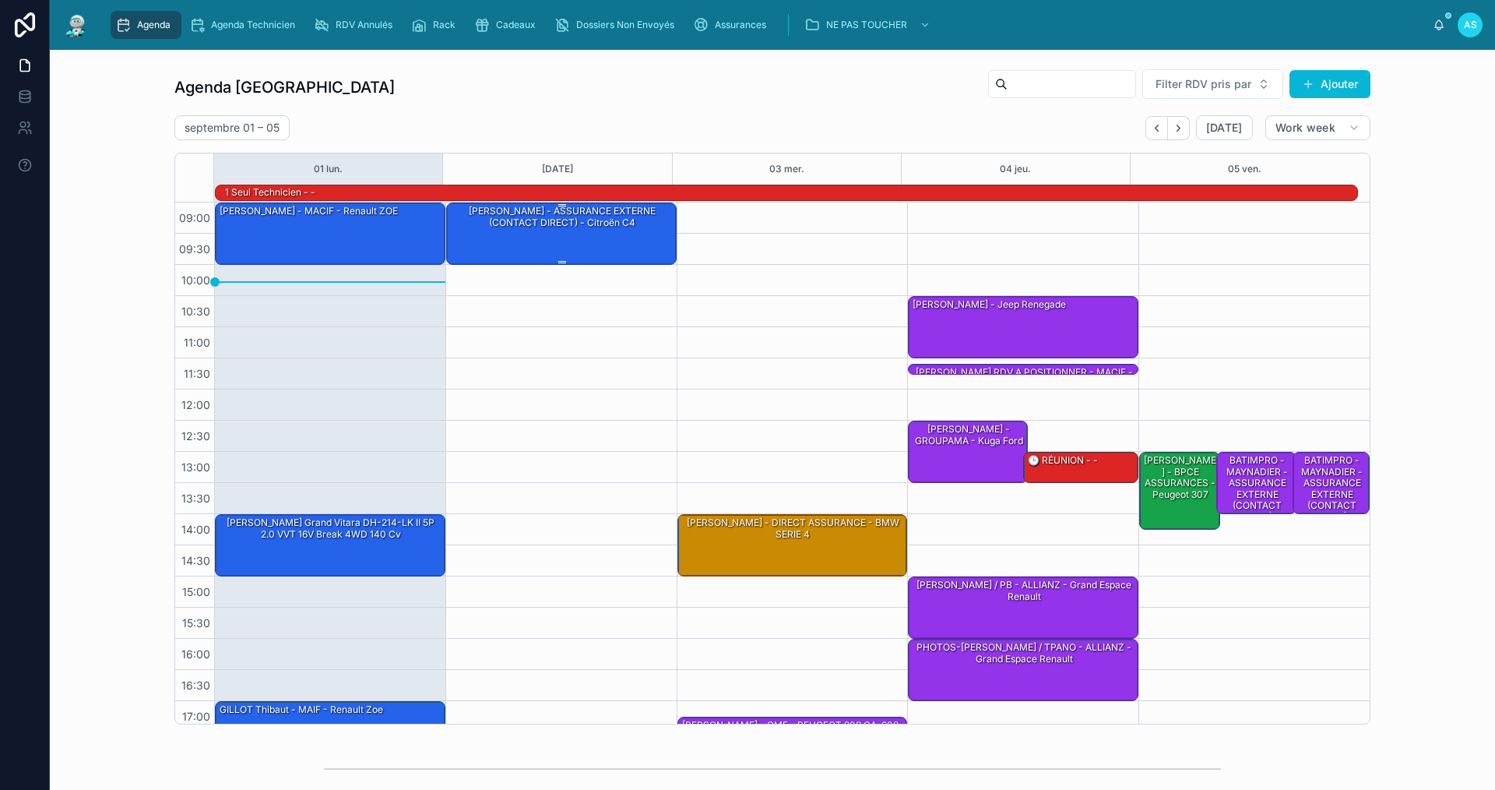
click at [582, 227] on div "[PERSON_NAME] - ASSURANCE EXTERNE (CONTACT DIRECT) - Citroën C4" at bounding box center [562, 217] width 226 height 26
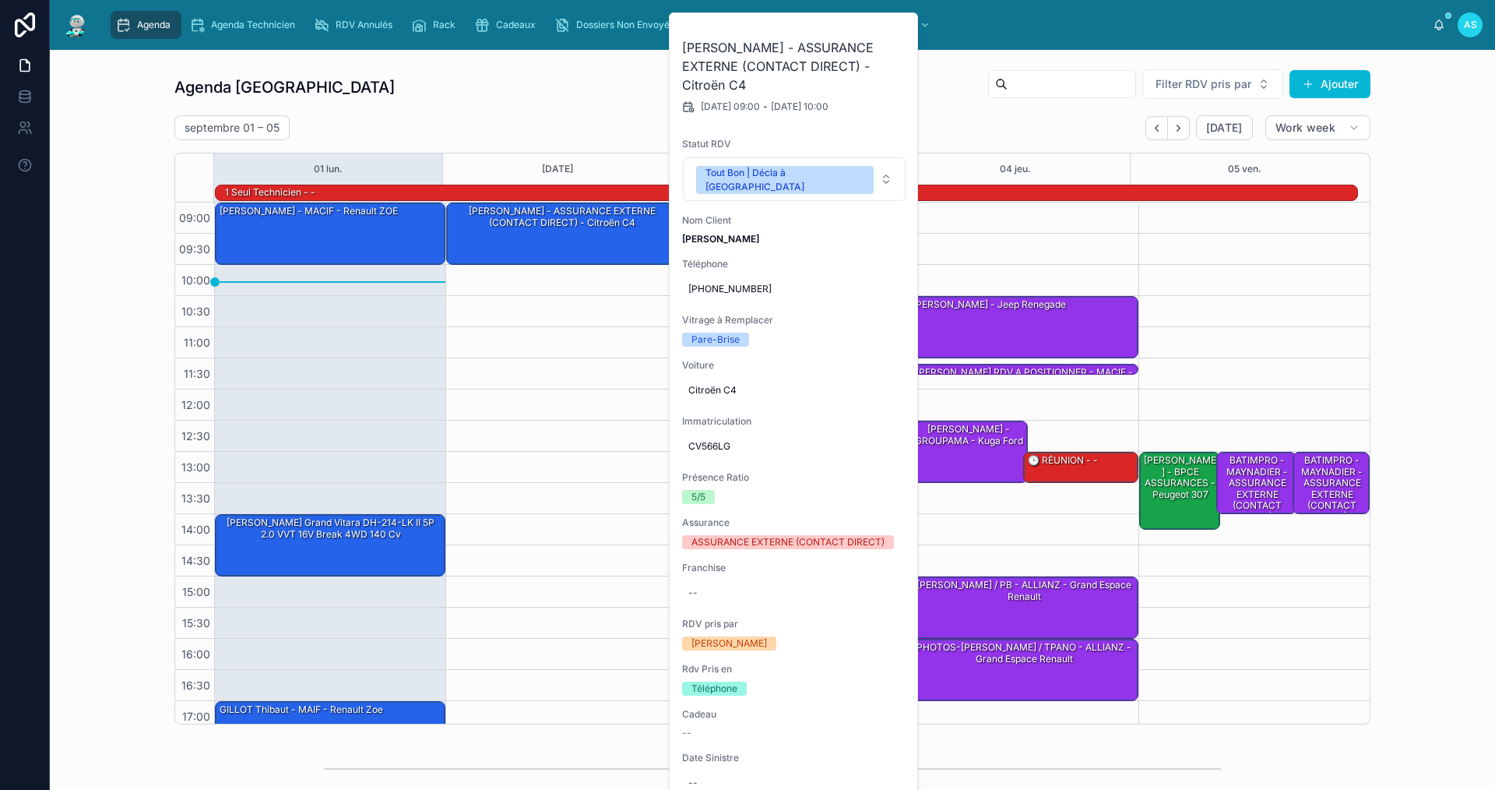
click at [628, 113] on div "Agenda Saint-Orens Filter RDV pris par Ajouter [DATE] – [DATE] [DATE] Work week…" at bounding box center [772, 397] width 1196 height 656
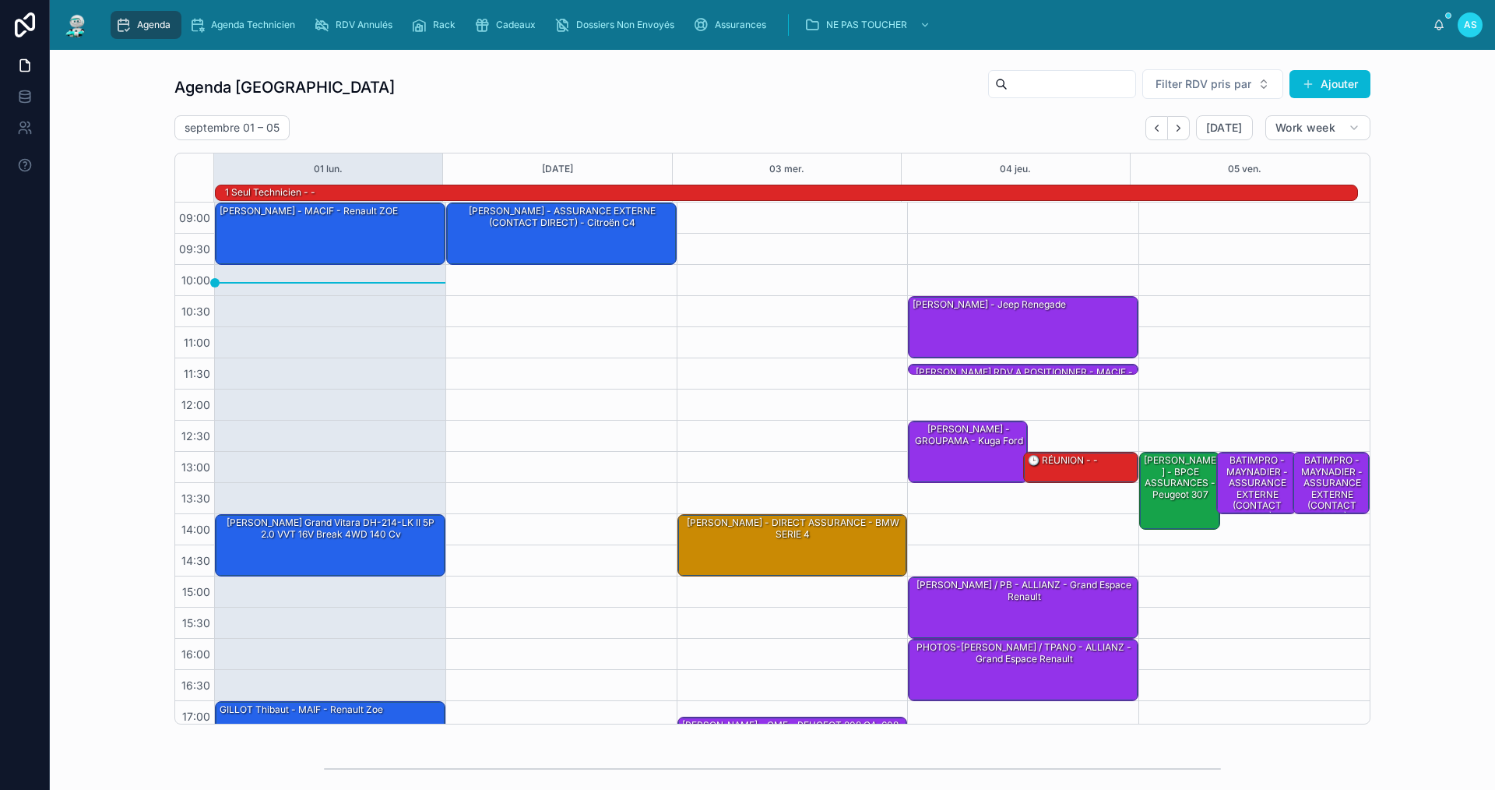
click at [582, 117] on div "[DATE] – [DATE] [DATE] Work week" at bounding box center [772, 127] width 1196 height 25
click at [315, 240] on div "[PERSON_NAME] - MACIF - Renault ZOE" at bounding box center [331, 232] width 226 height 59
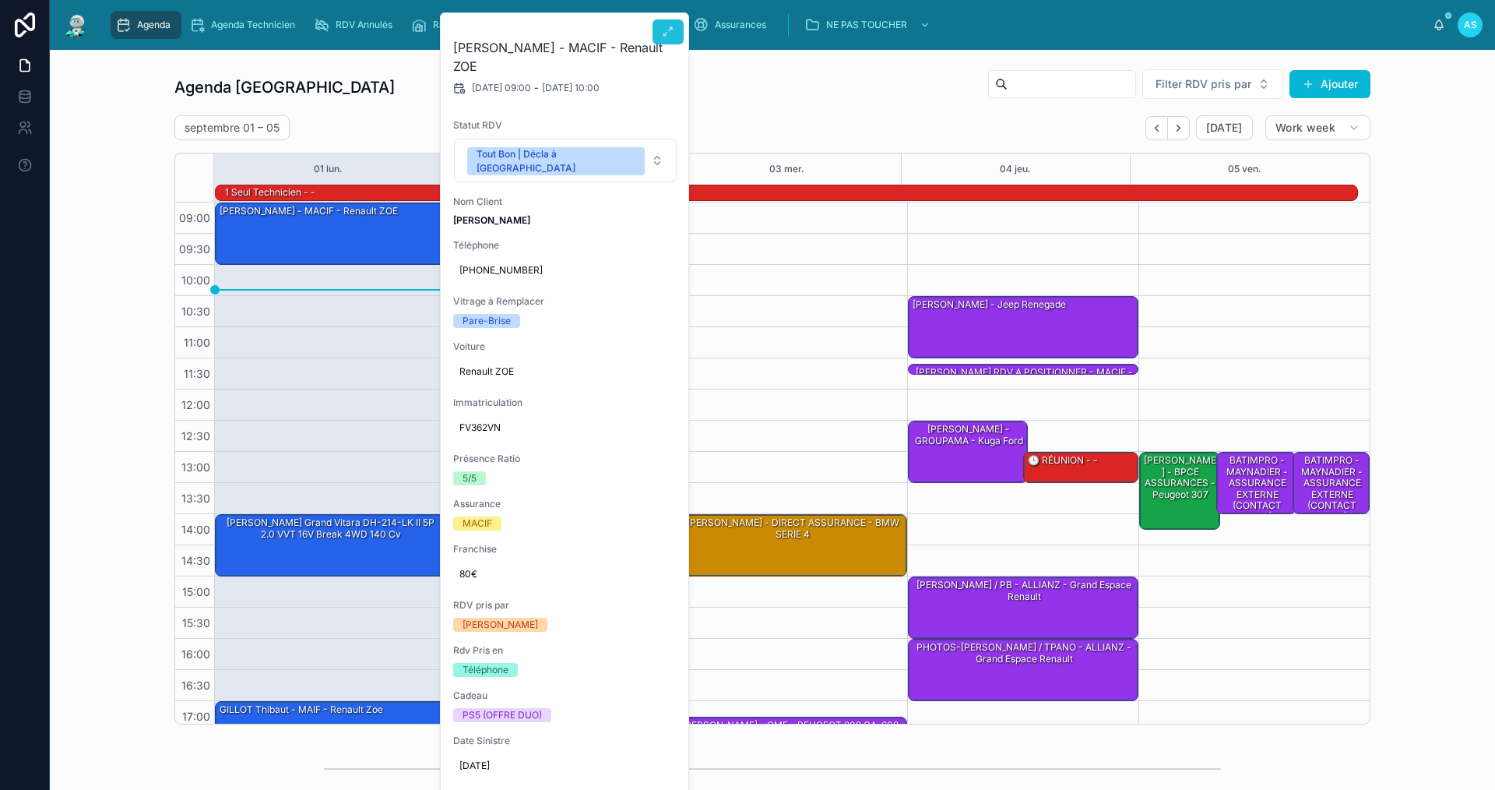
click at [670, 35] on icon at bounding box center [668, 32] width 12 height 12
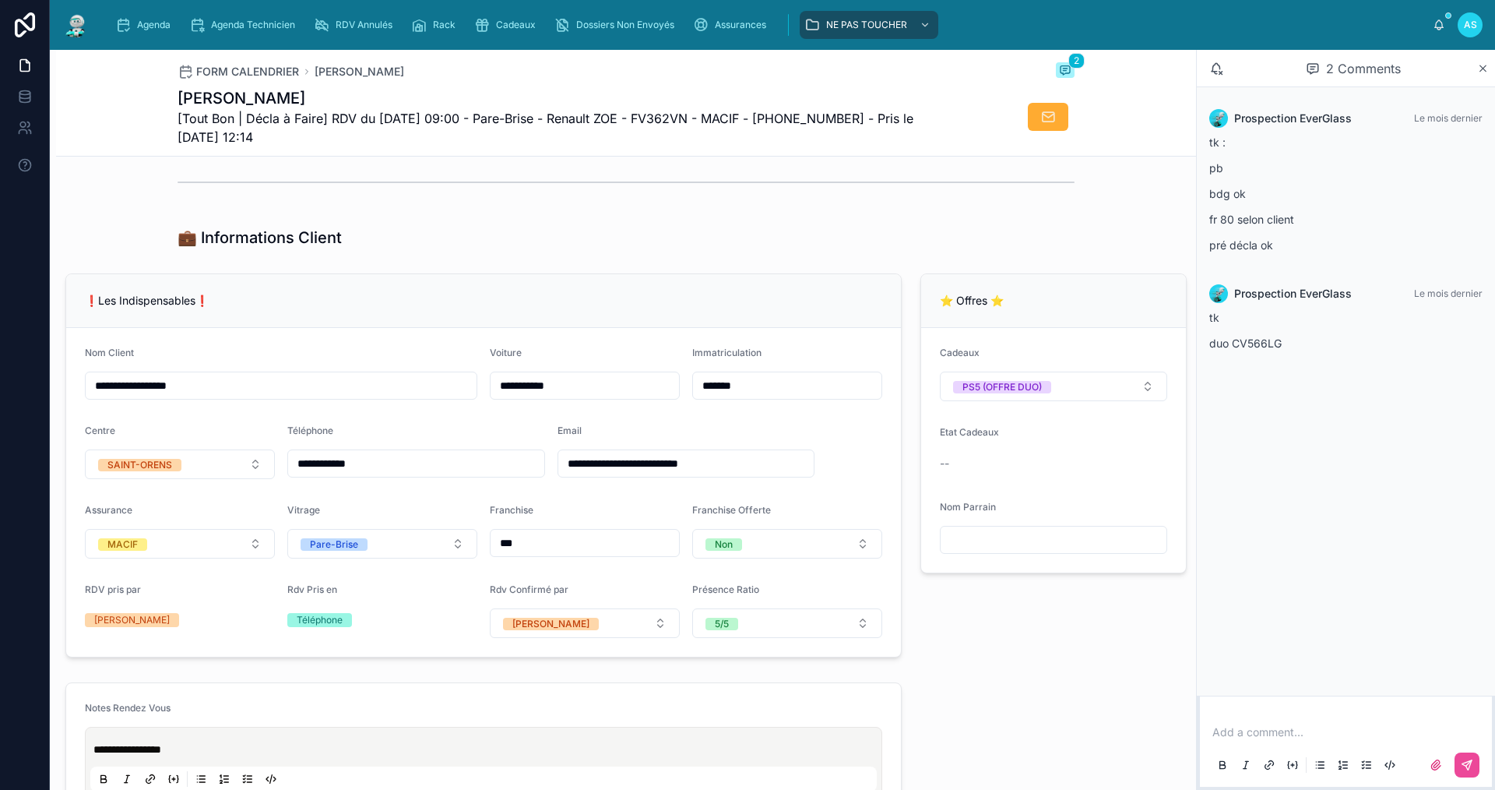
scroll to position [156, 0]
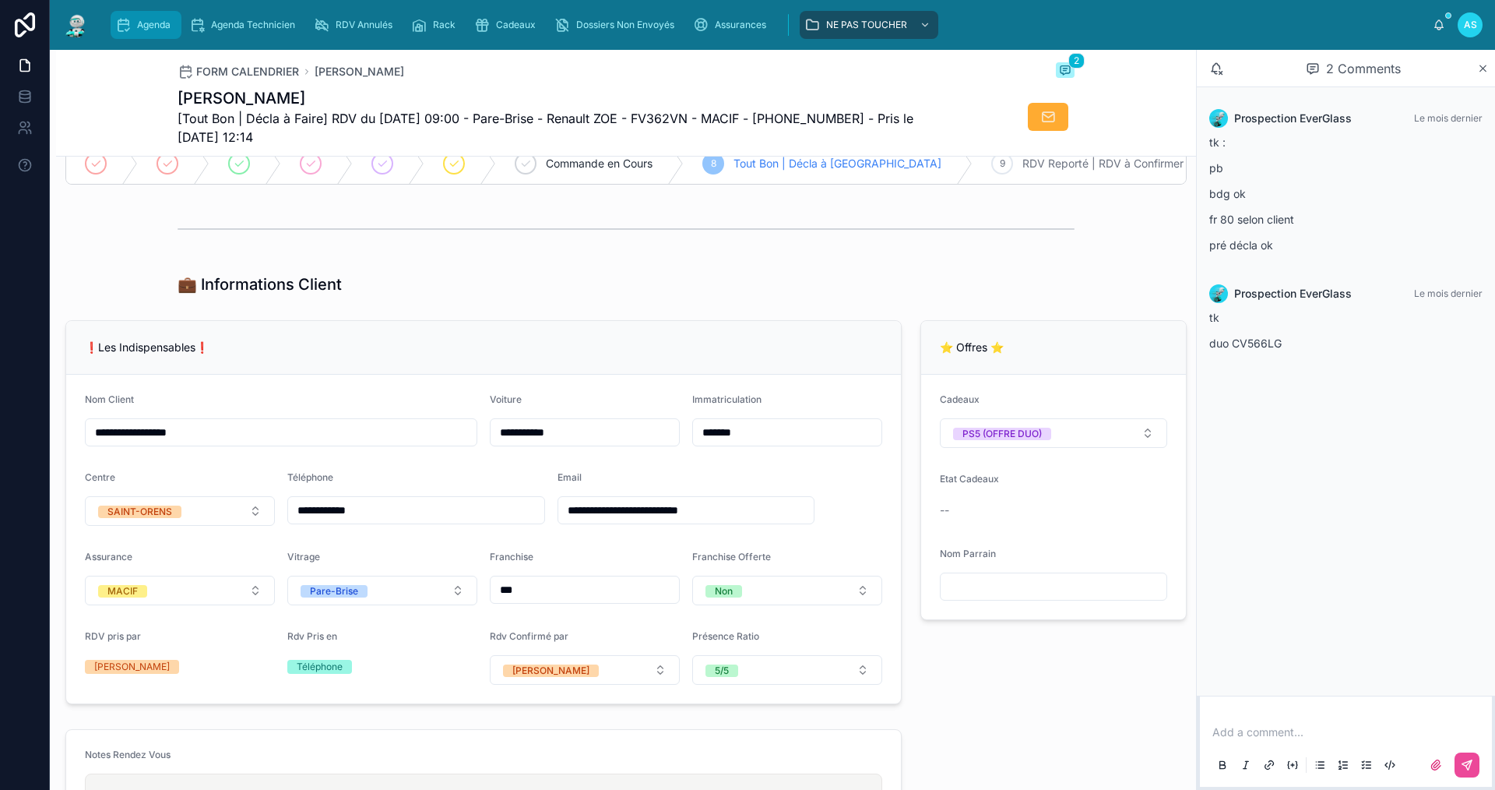
click at [131, 26] on div "Agenda" at bounding box center [146, 24] width 62 height 25
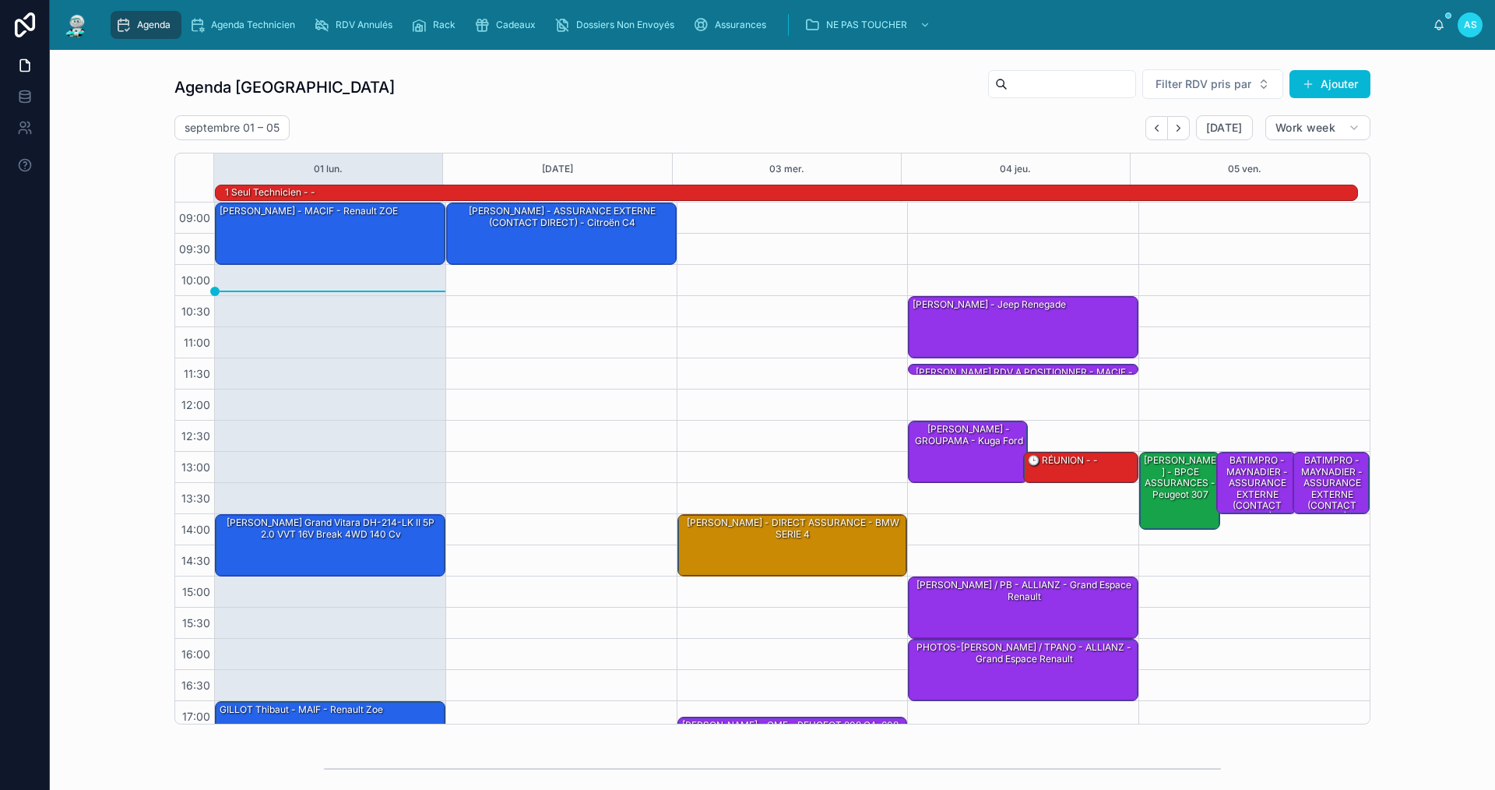
scroll to position [40, 0]
